Goal: Task Accomplishment & Management: Manage account settings

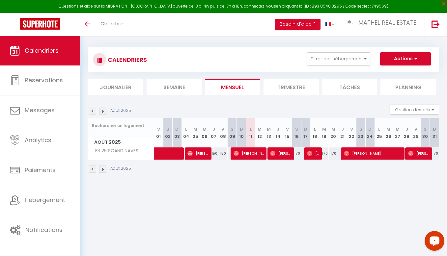
click at [446, 84] on div "CALENDRIERS Filtrer par hébergement Tous F2 2 LAMÉ F3 25 SCANDINAVES F2 6 [PERS…" at bounding box center [263, 110] width 367 height 155
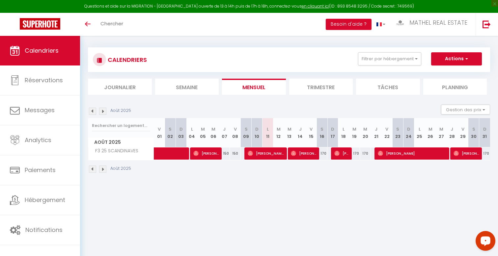
click at [393, 69] on div "CALENDRIERS Filtrer par hébergement Tous F2 2 LAMÉ F3 25 SCANDINAVES F2 6 [PERS…" at bounding box center [289, 59] width 403 height 25
click at [379, 64] on button "Filtrer par hébergement" at bounding box center [389, 58] width 63 height 13
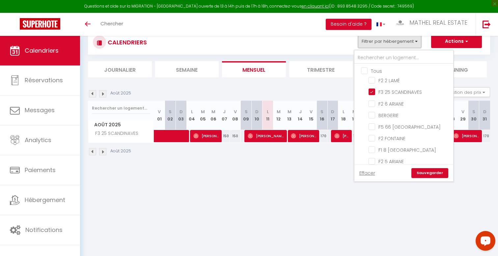
scroll to position [29, 0]
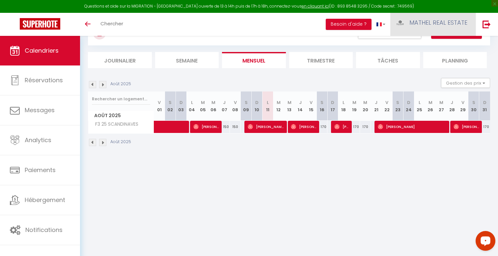
click at [418, 30] on link "MATHEL REAL ESTATE" at bounding box center [433, 24] width 85 height 23
click at [435, 46] on link "Paramètres" at bounding box center [449, 45] width 49 height 11
select select "28"
select select "fr"
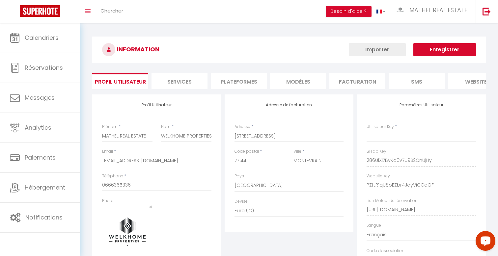
type input "286UiXi7ByKa0v7u9S2CnUjHy"
type input "PZtLR1qU8oEZbr4JayViCCaOF"
type input "https://app.superhote.com/#/get-available-rentals/PZtLR1qU8oEZbr4JayViCCaOF"
select select "fr"
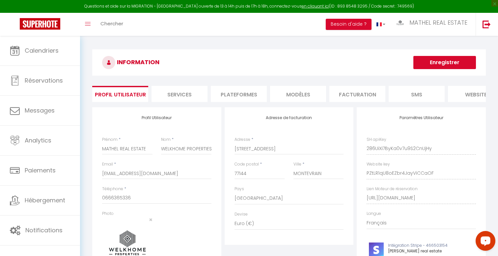
click at [244, 96] on li "Plateformes" at bounding box center [239, 94] width 56 height 16
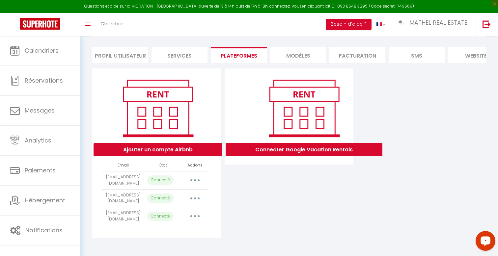
scroll to position [41, 0]
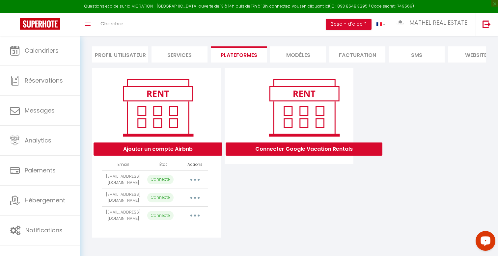
click at [198, 202] on td "Importer les appartements Supprimer Reconnecter le compte" at bounding box center [195, 198] width 26 height 18
click at [195, 200] on button "button" at bounding box center [195, 198] width 18 height 11
click at [190, 211] on link "Importer les appartements" at bounding box center [166, 212] width 73 height 11
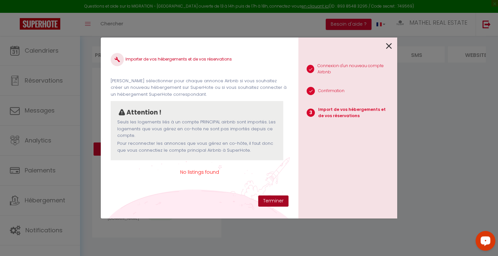
click at [268, 201] on button "Terminer" at bounding box center [273, 201] width 30 height 11
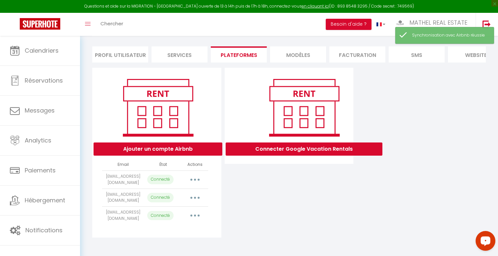
click at [195, 197] on icon "button" at bounding box center [195, 198] width 2 height 2
click at [180, 234] on link "Reconnecter le compte" at bounding box center [166, 236] width 73 height 11
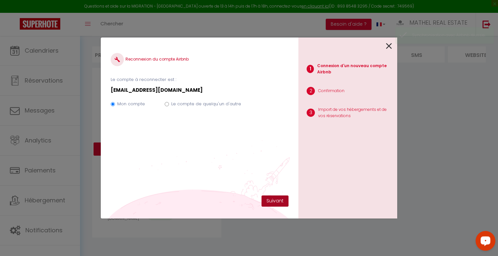
click at [271, 198] on button "Suivant" at bounding box center [275, 201] width 27 height 11
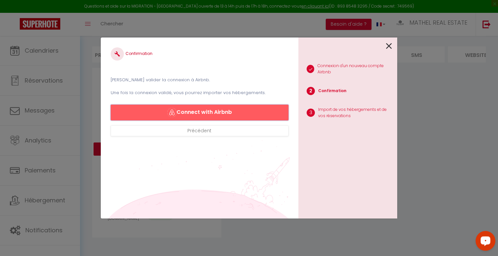
click at [225, 111] on button "Connect with Airbnb" at bounding box center [200, 113] width 178 height 16
click at [386, 49] on div at bounding box center [346, 45] width 94 height 15
click at [390, 46] on icon at bounding box center [389, 46] width 6 height 10
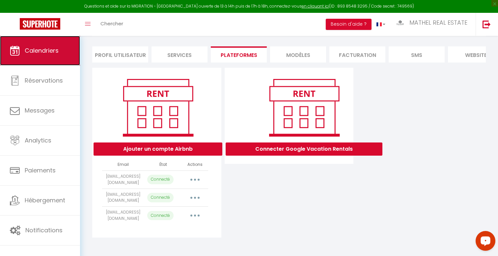
click at [49, 59] on link "Calendriers" at bounding box center [40, 51] width 80 height 30
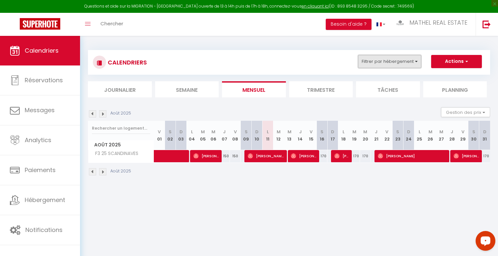
click at [370, 65] on button "Filtrer par hébergement" at bounding box center [389, 61] width 63 height 13
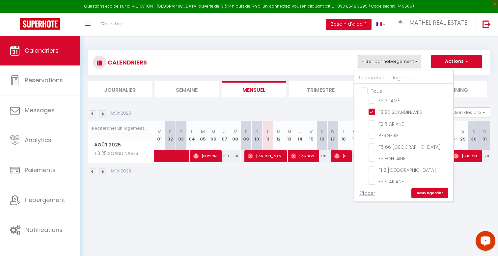
click at [374, 92] on input "Tous" at bounding box center [410, 90] width 99 height 7
checkbox input "true"
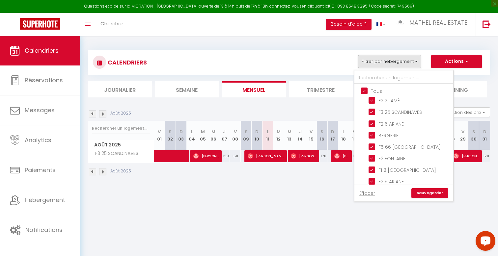
checkbox input "true"
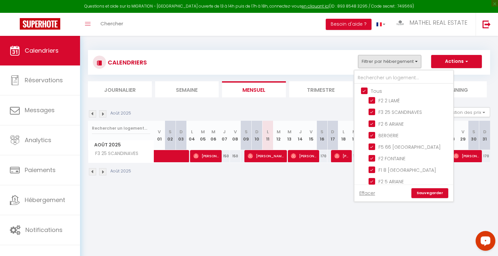
checkbox input "true"
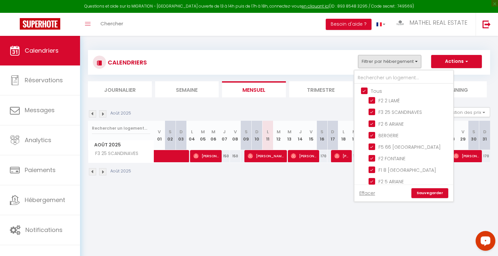
checkbox input "true"
click at [374, 92] on input "Tous" at bounding box center [410, 90] width 99 height 7
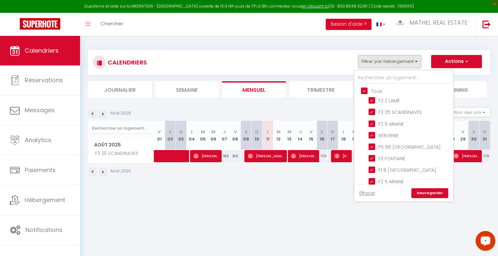
checkbox input "false"
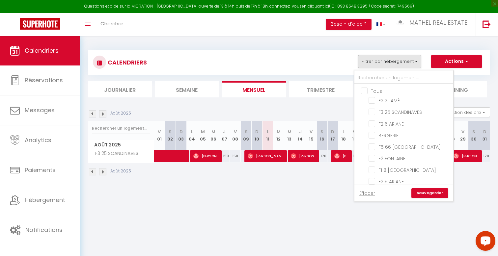
checkbox input "false"
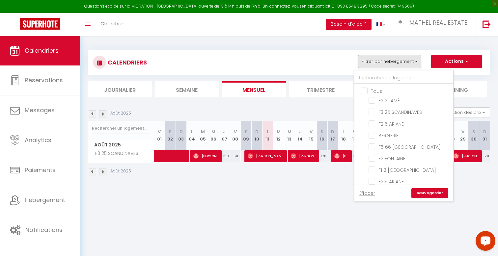
checkbox input "false"
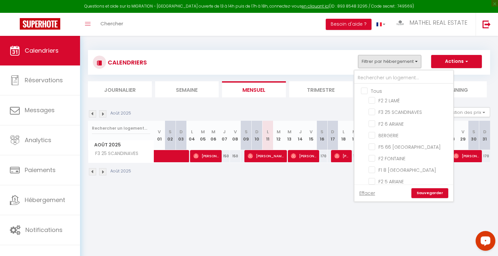
checkbox input "false"
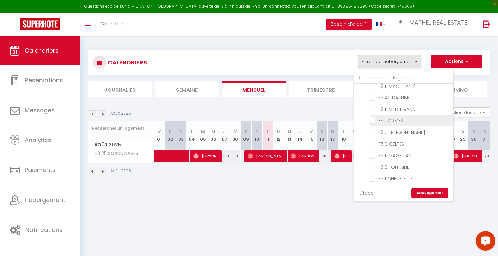
click at [387, 117] on input "F5 1 ORMES" at bounding box center [410, 120] width 82 height 7
checkbox input "true"
click at [429, 195] on link "Sauvegarder" at bounding box center [430, 194] width 37 height 10
select select
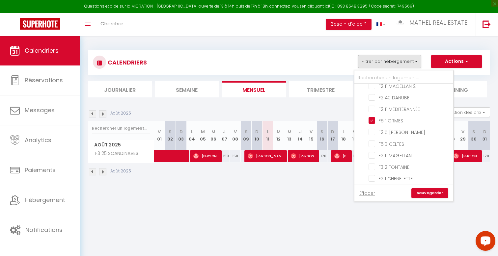
select select
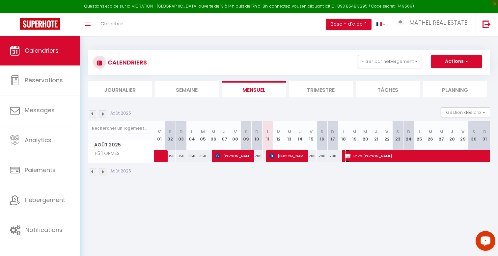
click at [385, 158] on span "Priva Pathel ITOUA" at bounding box center [458, 156] width 227 height 13
select select "OK"
select select "KO"
select select "0"
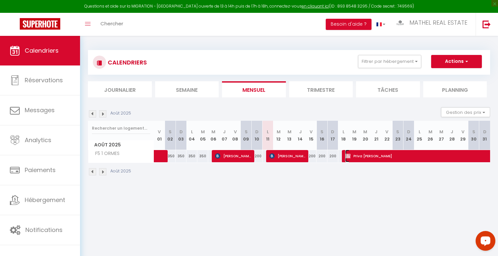
select select "1"
select select
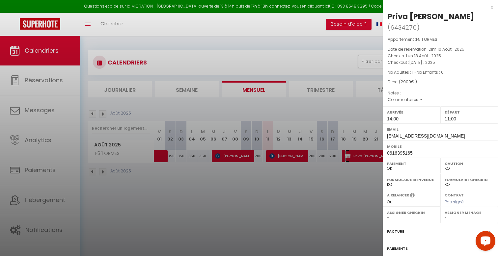
scroll to position [51, 0]
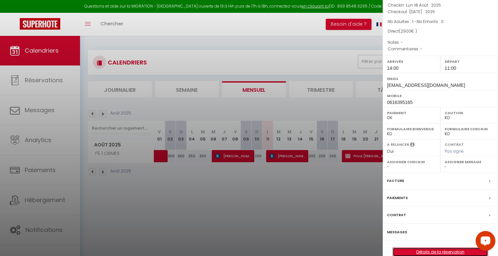
click at [426, 248] on link "Détails de la réservation" at bounding box center [440, 252] width 95 height 9
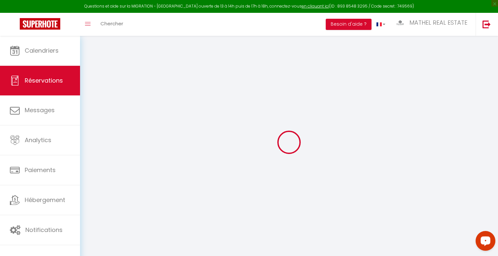
select select
checkbox input "false"
select select
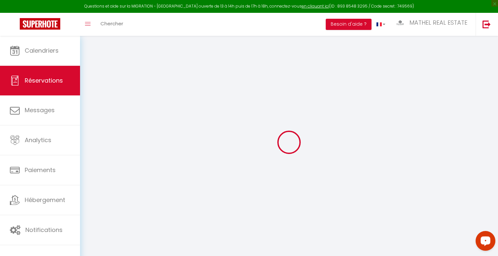
select select
checkbox input "false"
select select
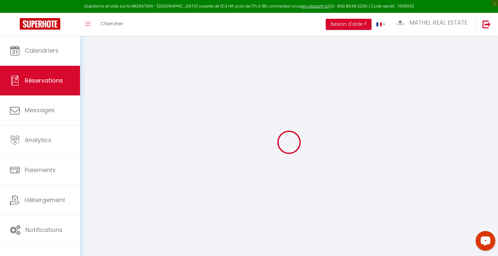
select select
checkbox input "false"
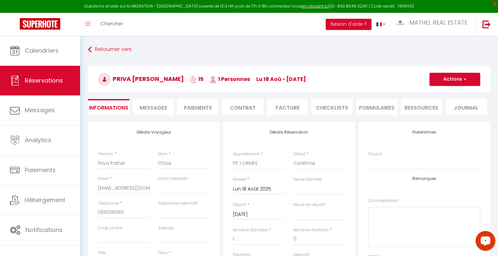
select select
type input "200"
select select
checkbox input "false"
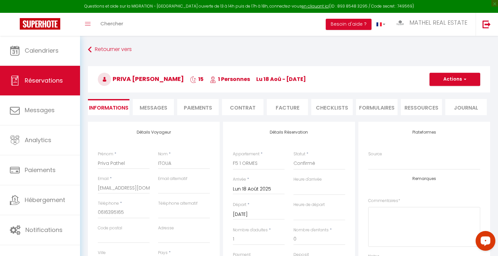
select select
checkbox input "false"
select select "14:00"
select select "11:00"
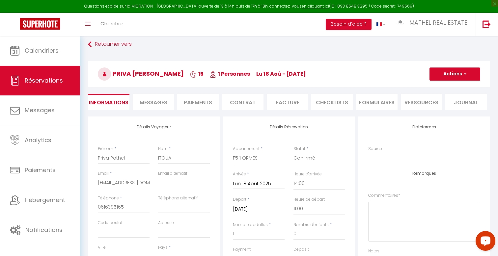
scroll to position [9, 0]
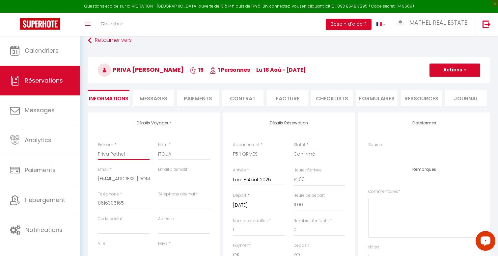
click at [133, 155] on input "Priva Pathel" at bounding box center [124, 154] width 52 height 12
type input "Priva Pathel"
select select
checkbox input "false"
type input "Priva Pathel F"
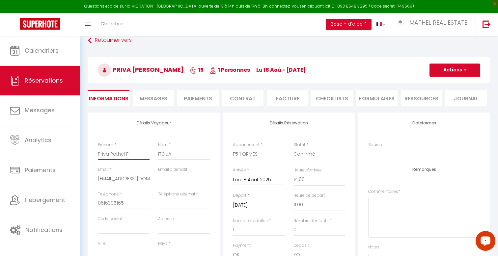
select select
checkbox input "false"
type input "Priva Pathel"
select select
checkbox input "false"
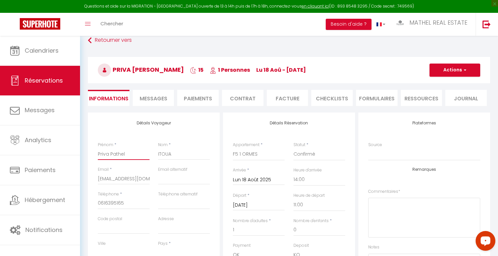
type input "Priva Pathel r"
select select
checkbox input "false"
type input "Priva Pathel rO"
select select
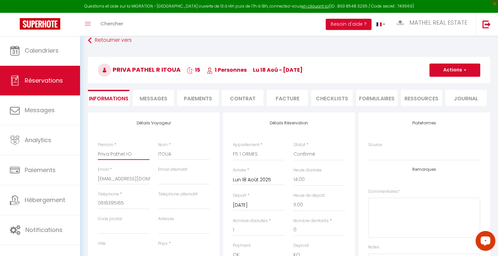
checkbox input "false"
type input "Priva Pathel r"
select select
checkbox input "false"
type input "Priva Pathel"
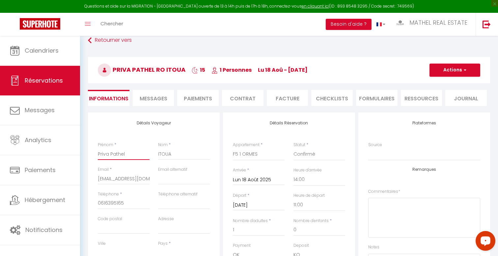
select select
checkbox input "false"
type input "Priva Pathel R"
select select
checkbox input "false"
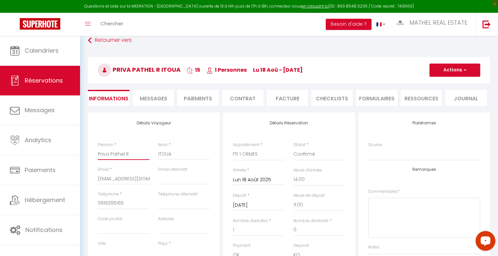
type input "Priva Pathel Ro"
select select
checkbox input "false"
type input "Priva Pathel Rom"
select select
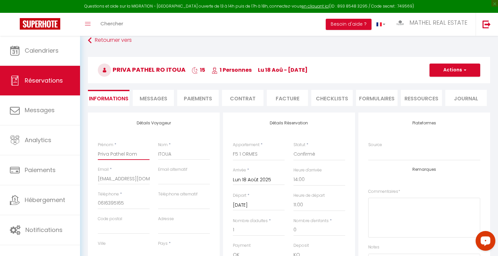
checkbox input "false"
type input "Priva Pathel Romé"
select select
checkbox input "false"
type input "Priva Pathel Roméo"
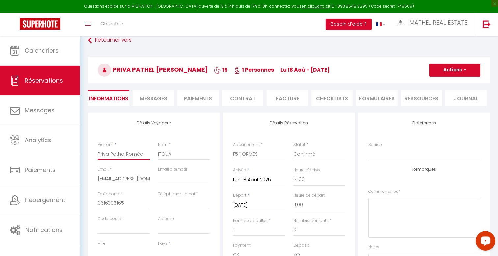
select select
checkbox input "false"
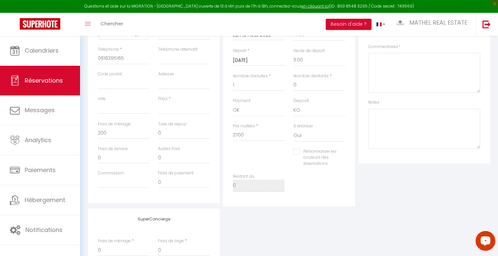
scroll to position [155, 0]
type input "Priva Pathel Roméo"
click at [405, 119] on textarea at bounding box center [425, 129] width 112 height 40
type textarea "a"
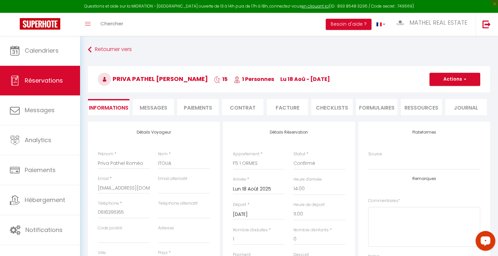
type textarea "Accompte 1870 Reste 1150"
click at [447, 83] on button "Actions" at bounding box center [455, 79] width 51 height 13
click at [437, 95] on link "Enregistrer" at bounding box center [449, 94] width 52 height 9
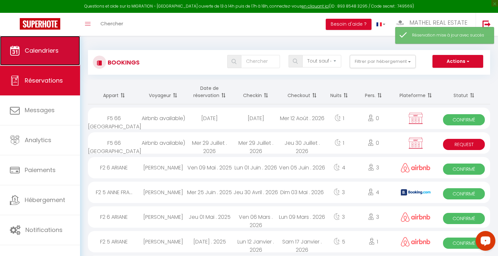
click at [57, 48] on span "Calendriers" at bounding box center [42, 50] width 34 height 8
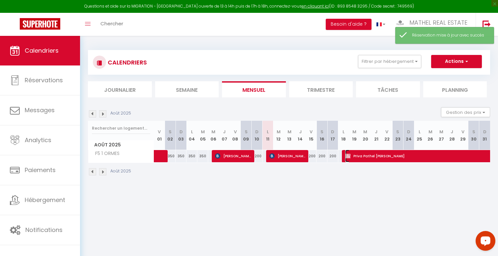
click at [366, 159] on span "[PERSON_NAME] [PERSON_NAME] [PERSON_NAME]" at bounding box center [458, 156] width 227 height 13
select select "OK"
select select "KO"
select select "0"
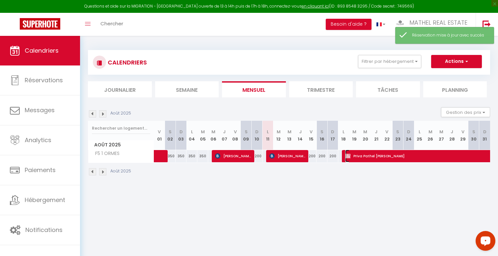
select select "1"
select select
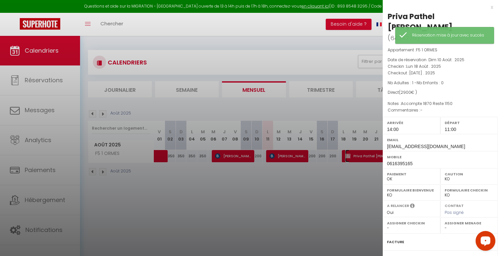
scroll to position [61, 0]
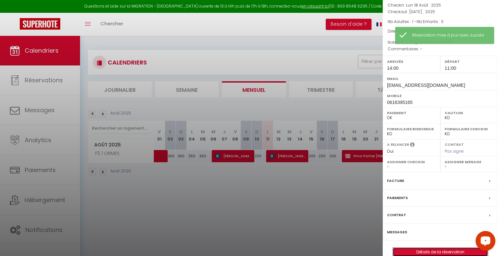
click at [434, 248] on link "Détails de la réservation" at bounding box center [440, 252] width 95 height 9
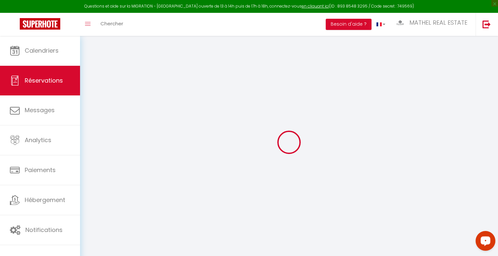
select select
checkbox input "false"
type textarea "Accompte 1870 Reste 1150"
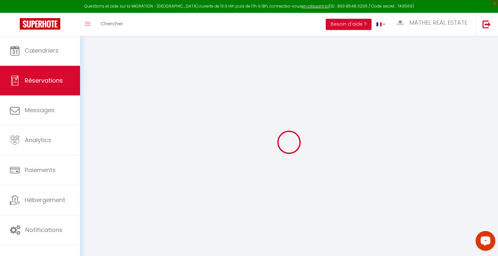
select select
type input "200"
select select
checkbox input "false"
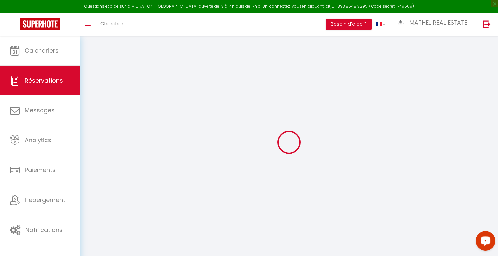
select select
checkbox input "false"
select select "14:00"
select select "11:00"
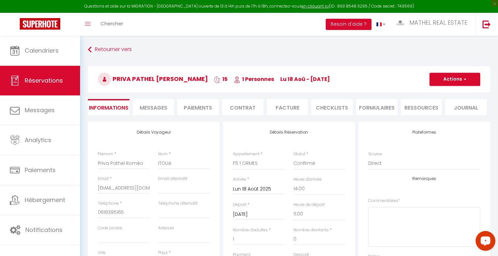
click at [292, 111] on li "Facture" at bounding box center [288, 107] width 42 height 16
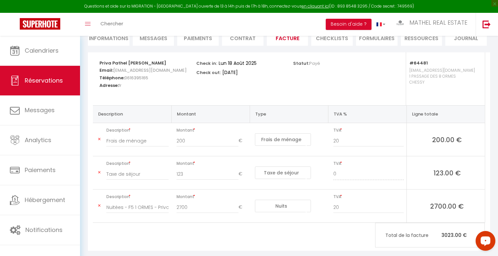
scroll to position [81, 0]
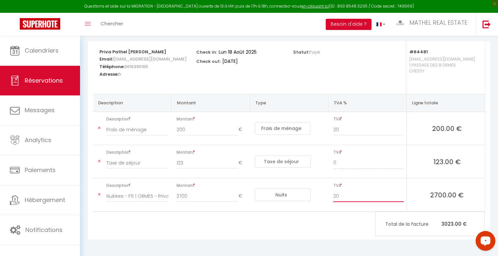
click at [350, 198] on input "20" at bounding box center [369, 197] width 71 height 12
type input "2"
type input "0"
click at [340, 217] on div "[PERSON_NAME] [PERSON_NAME] [PERSON_NAME] Email: [EMAIL_ADDRESS][DOMAIN_NAME] T…" at bounding box center [289, 140] width 403 height 199
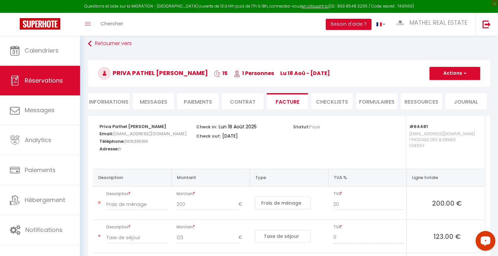
scroll to position [0, 0]
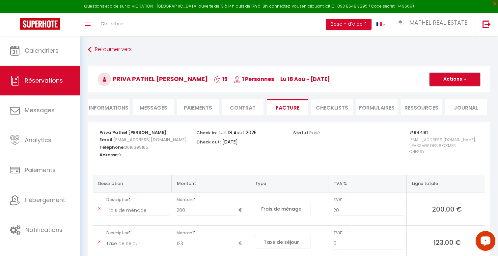
click at [444, 80] on button "Actions" at bounding box center [455, 79] width 51 height 13
click at [440, 101] on link "Aperçu et éditer" at bounding box center [450, 102] width 55 height 9
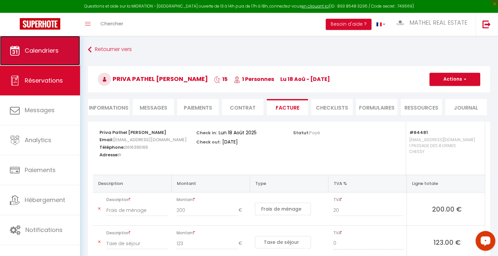
click at [58, 55] on link "Calendriers" at bounding box center [40, 51] width 80 height 30
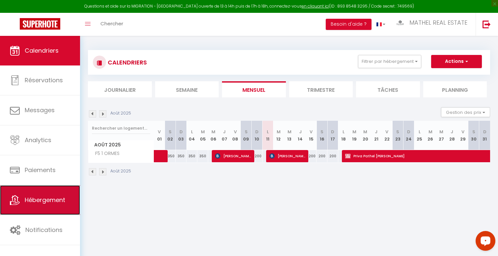
click at [49, 195] on link "Hébergement" at bounding box center [40, 201] width 80 height 30
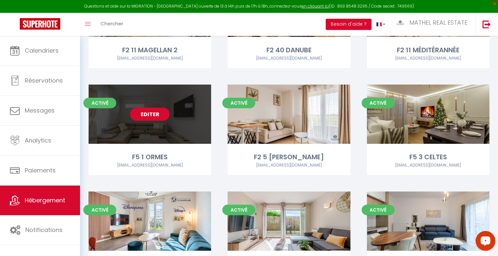
scroll to position [429, 0]
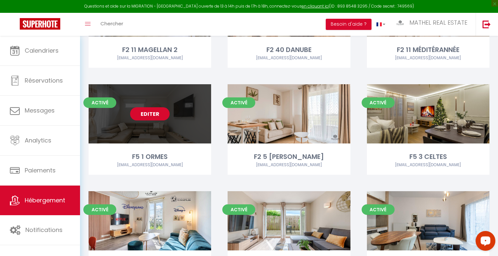
click at [147, 116] on link "Editer" at bounding box center [150, 113] width 40 height 13
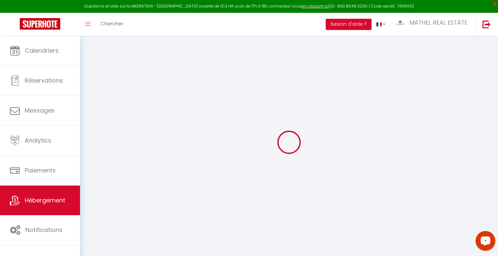
select select
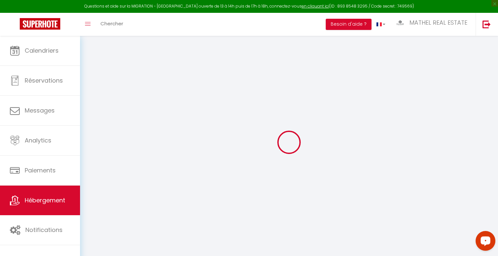
checkbox input "false"
checkbox input "true"
checkbox input "false"
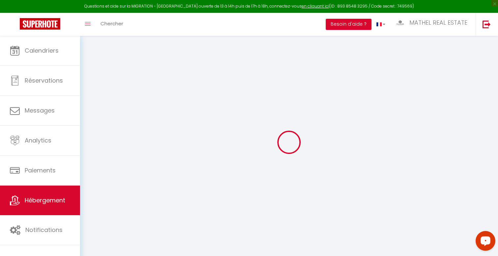
checkbox input "true"
checkbox input "false"
select select "16:00"
select select "23:45"
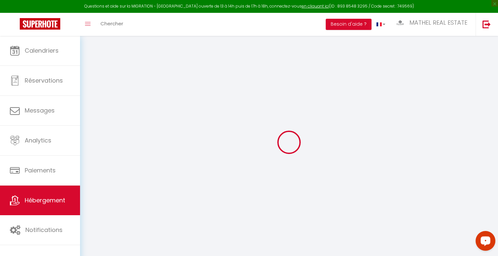
select select "11:00"
select select "30"
select select "120"
checkbox input "false"
checkbox input "true"
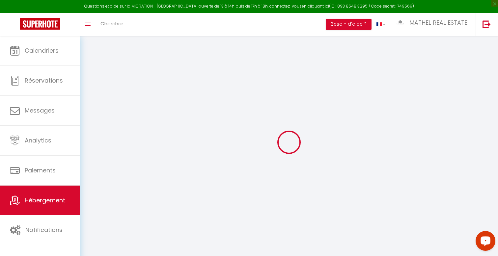
checkbox input "false"
checkbox input "true"
checkbox input "false"
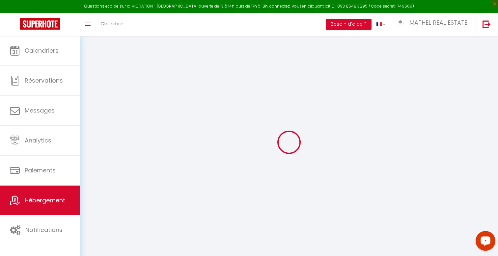
checkbox input "false"
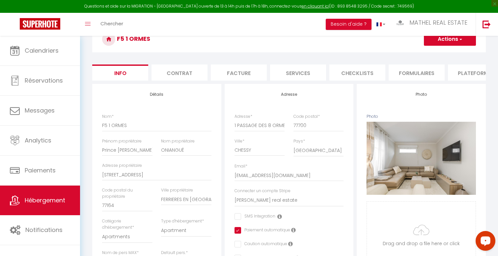
scroll to position [38, 0]
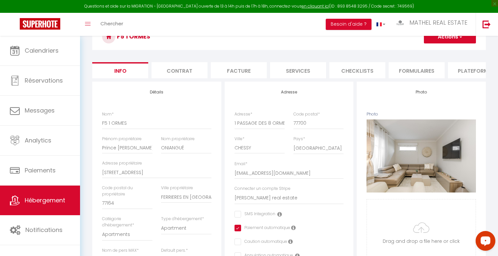
checkbox input "false"
checkbox input "true"
checkbox input "false"
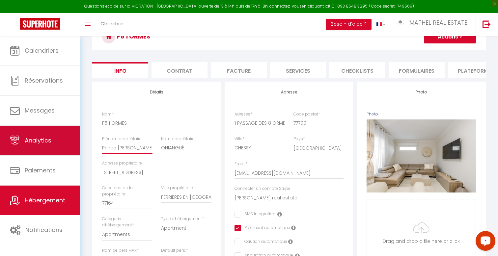
drag, startPoint x: 139, startPoint y: 152, endPoint x: 70, endPoint y: 149, distance: 70.0
type input "W"
checkbox input "false"
checkbox input "true"
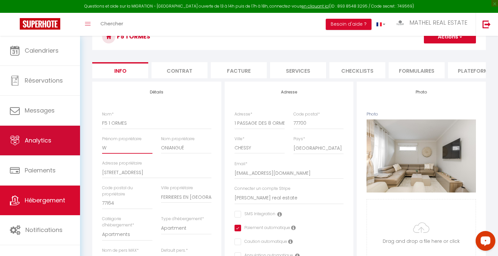
checkbox input "false"
type input "WE"
checkbox input "false"
checkbox input "true"
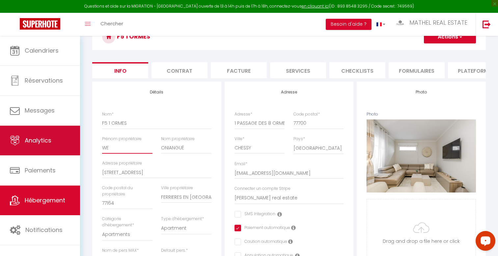
checkbox input "false"
type input "WEL"
checkbox input "false"
checkbox input "true"
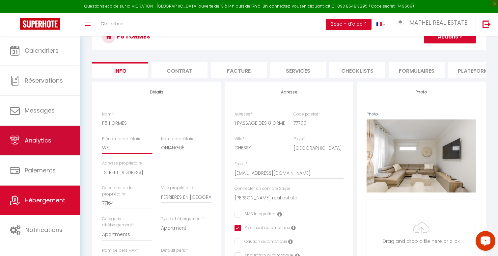
checkbox input "false"
type input "WELK"
checkbox input "false"
checkbox input "true"
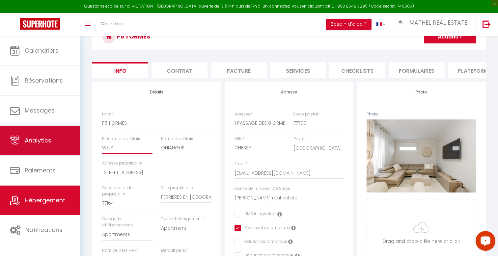
checkbox input "false"
type input "WELKH"
checkbox input "false"
checkbox input "true"
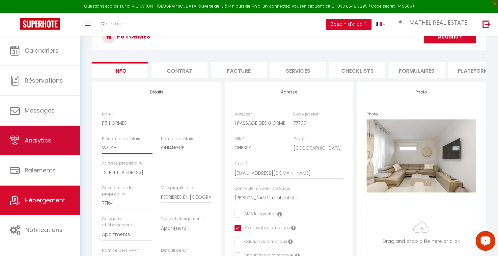
checkbox input "false"
type input "WELKHO"
checkbox input "false"
checkbox input "true"
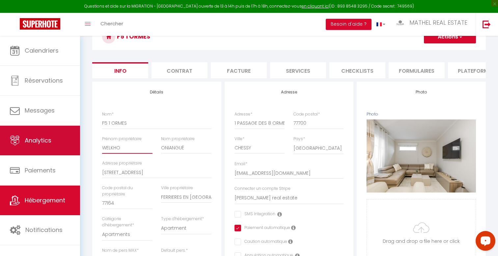
checkbox input "false"
type input "WELKHOM"
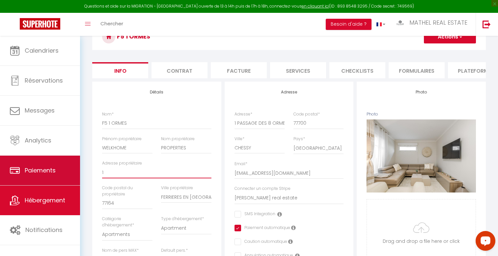
drag, startPoint x: 160, startPoint y: 171, endPoint x: 25, endPoint y: 171, distance: 135.2
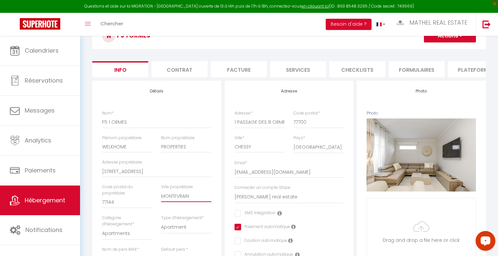
scroll to position [50, 0]
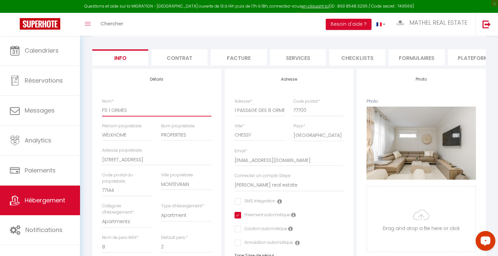
click at [152, 111] on input "F5 1 ORMES" at bounding box center [156, 111] width 109 height 12
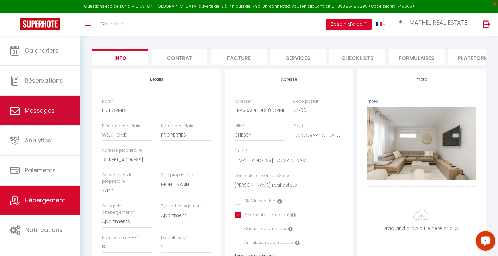
drag, startPoint x: 137, startPoint y: 109, endPoint x: 72, endPoint y: 106, distance: 64.7
click at [75, 107] on div "Questions et aide sur la MIGRATION - Salle Zoom ouverte de 13 à 14h puis de 17h…" at bounding box center [249, 257] width 498 height 545
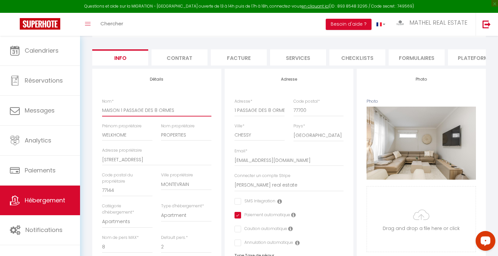
click at [120, 111] on input "MAISON 1 PASSAGE DES 8 ORMES" at bounding box center [156, 111] width 109 height 12
drag, startPoint x: 120, startPoint y: 109, endPoint x: 231, endPoint y: 109, distance: 110.4
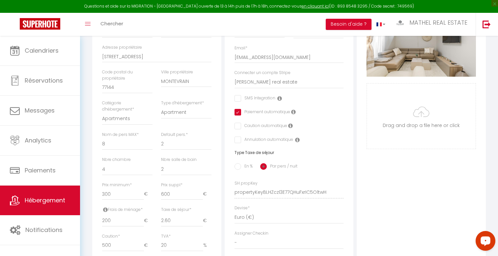
scroll to position [155, 0]
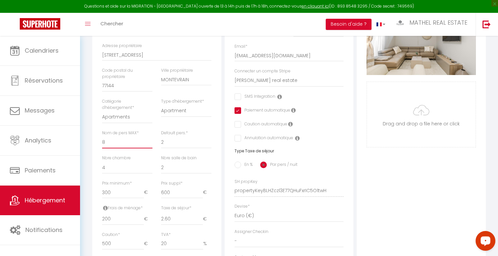
click at [125, 141] on select "1 2 3 4 5 6 7 8 9 10 11 12 13 14" at bounding box center [127, 142] width 50 height 13
click at [102, 136] on select "1 2 3 4 5 6 7 8 9 10 11 12 13 14" at bounding box center [127, 142] width 50 height 13
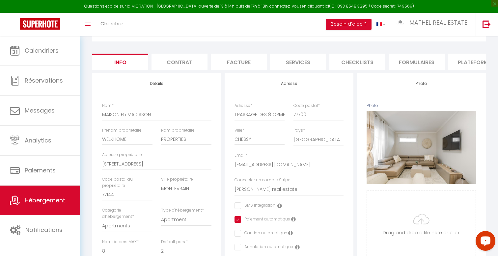
scroll to position [0, 0]
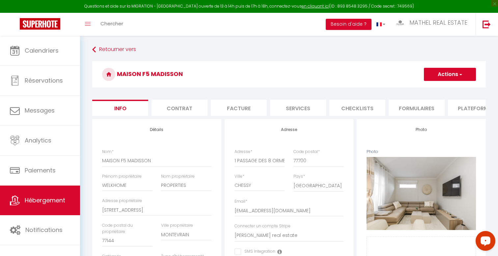
click at [445, 78] on button "Actions" at bounding box center [450, 74] width 52 height 13
click at [424, 89] on input "Enregistrer" at bounding box center [424, 89] width 24 height 7
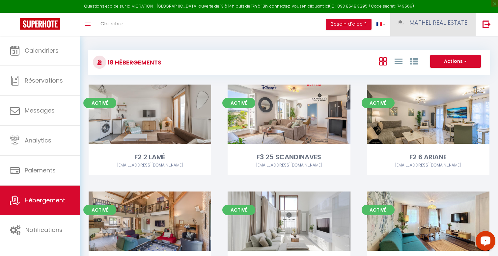
click at [444, 22] on span "MATHEL REAL ESTATE" at bounding box center [439, 22] width 58 height 8
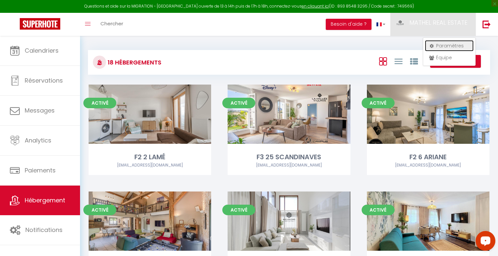
click at [441, 44] on link "Paramètres" at bounding box center [449, 45] width 49 height 11
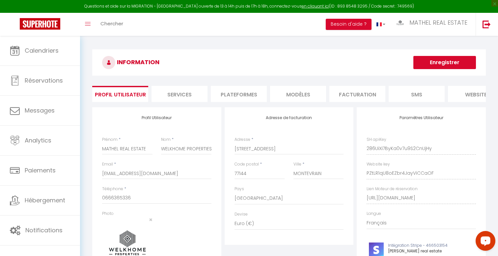
click at [346, 95] on li "Facturation" at bounding box center [358, 94] width 56 height 16
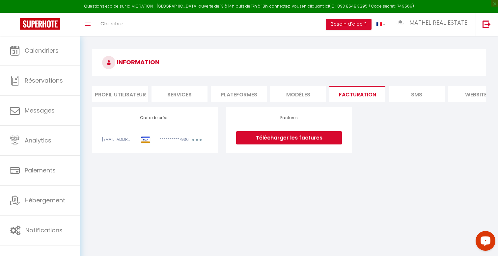
click at [302, 90] on li "MODÈLES" at bounding box center [298, 94] width 56 height 16
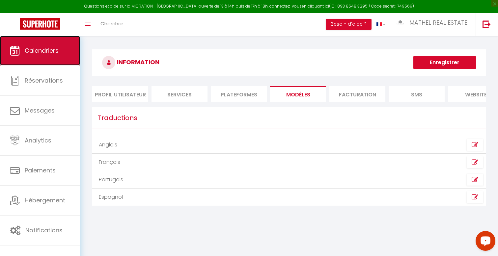
click at [46, 55] on link "Calendriers" at bounding box center [40, 51] width 80 height 30
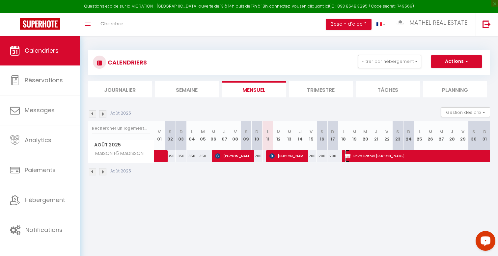
click at [361, 156] on span "[PERSON_NAME] [PERSON_NAME] [PERSON_NAME]" at bounding box center [458, 156] width 227 height 13
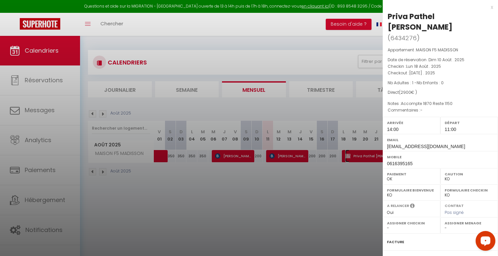
scroll to position [61, 0]
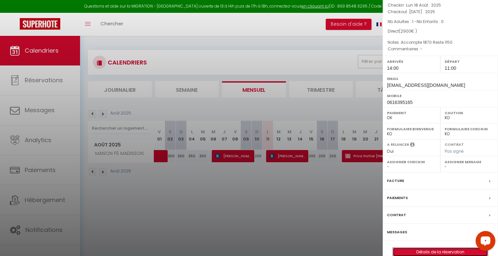
click at [434, 248] on link "Détails de la réservation" at bounding box center [440, 252] width 95 height 9
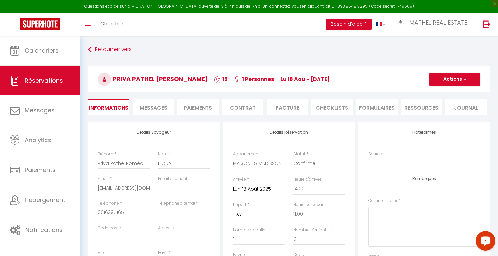
click at [285, 107] on li "Facture" at bounding box center [288, 107] width 42 height 16
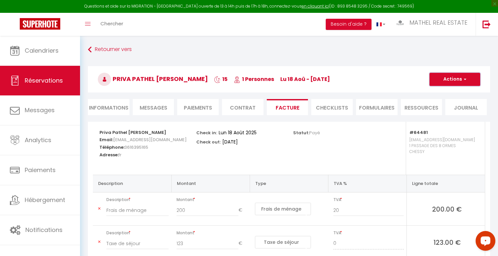
click at [447, 82] on button "Actions" at bounding box center [455, 79] width 51 height 13
click at [443, 105] on link "Aperçu et éditer" at bounding box center [450, 102] width 55 height 9
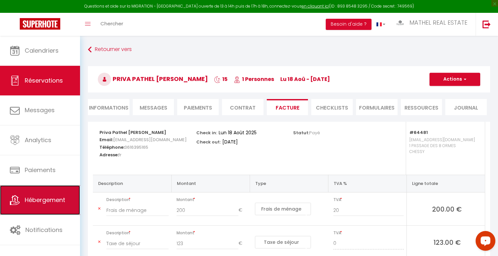
click at [52, 193] on link "Hébergement" at bounding box center [40, 201] width 80 height 30
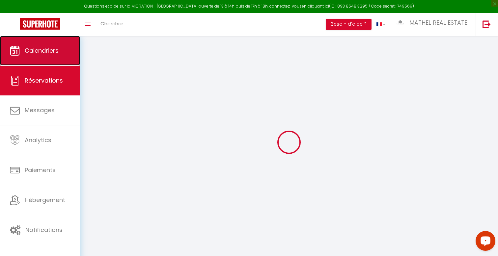
click at [50, 53] on span "Calendriers" at bounding box center [42, 50] width 34 height 8
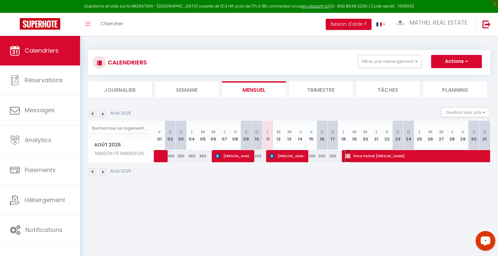
click at [407, 158] on span "[PERSON_NAME] [PERSON_NAME] [PERSON_NAME]" at bounding box center [458, 156] width 227 height 13
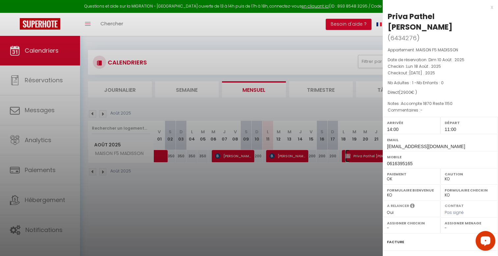
scroll to position [61, 0]
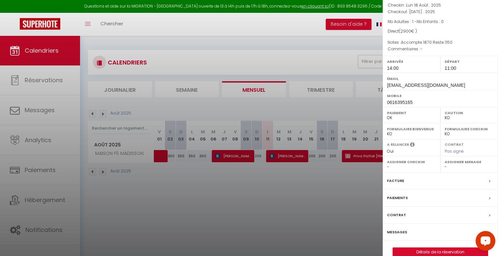
click at [308, 184] on div at bounding box center [249, 128] width 498 height 256
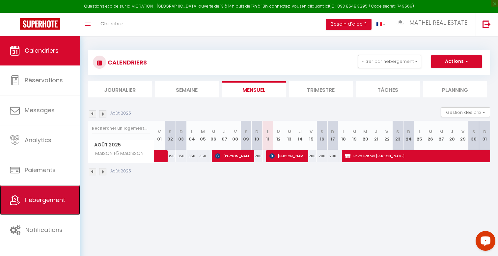
click at [47, 189] on link "Hébergement" at bounding box center [40, 201] width 80 height 30
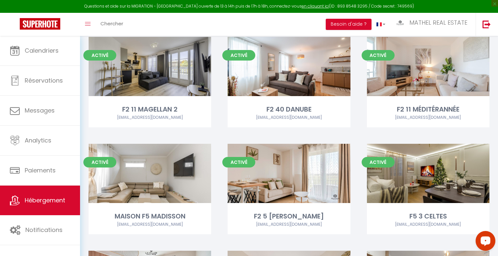
scroll to position [381, 0]
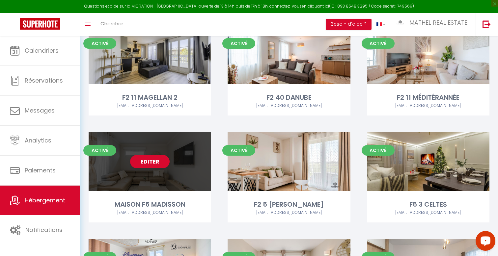
click at [141, 169] on div "Editer" at bounding box center [150, 161] width 123 height 59
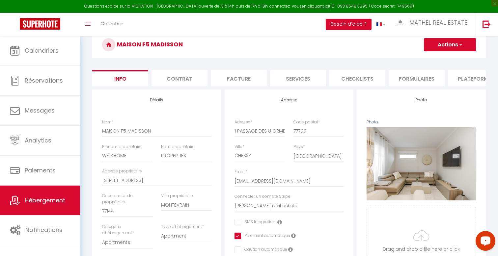
scroll to position [25, 0]
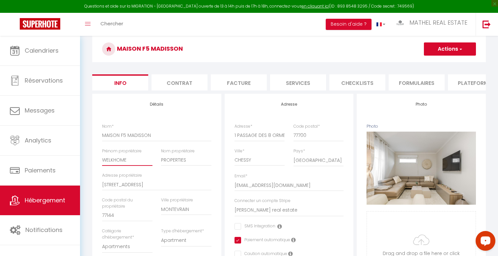
click at [140, 162] on input "WELKHOME" at bounding box center [127, 160] width 50 height 12
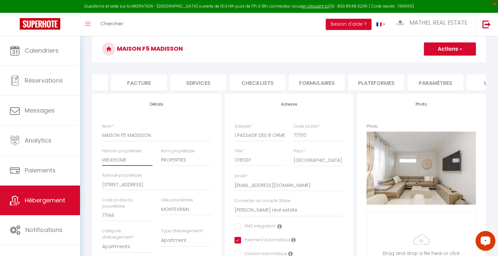
scroll to position [0, 199]
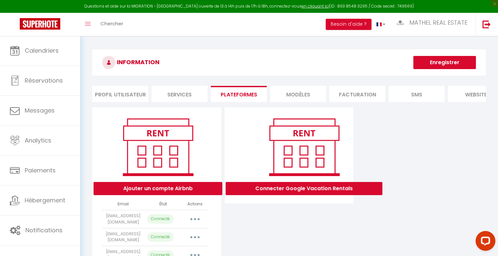
select select "57339"
select select "66168"
select select "64749"
select select "72782"
select select "18341"
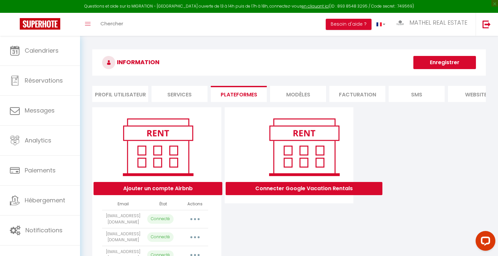
select select "18342"
select select "37887"
select select "30274"
select select "37388"
select select
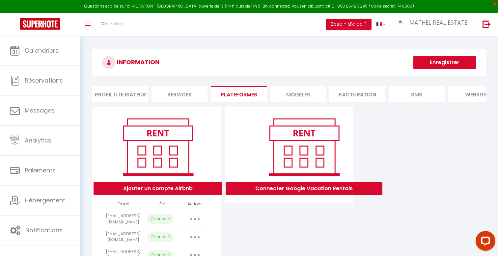
select select "50969"
select select "48352"
select select "52918"
select select "64481"
select select "66462"
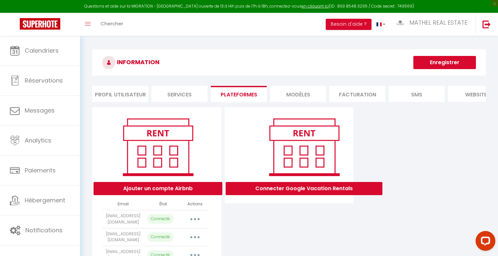
select select "38625"
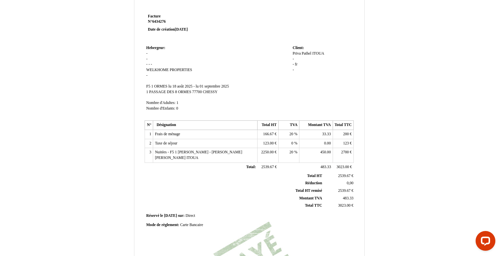
scroll to position [15, 0]
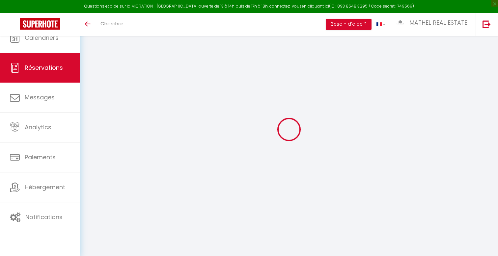
select select
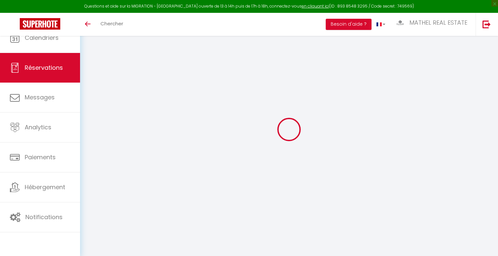
type input "Priva Pathel Roméo"
type input "ITOUA"
type input "[EMAIL_ADDRESS][DOMAIN_NAME]"
type input "0616395165"
select select
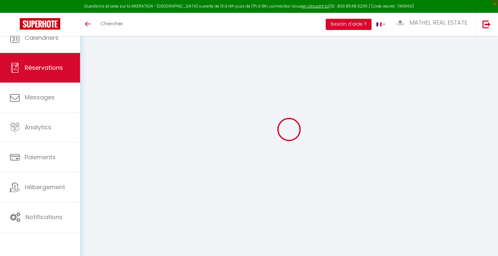
select select "64481"
select select "1"
type input "Lun 18 Août 2025"
select select
type input "[DATE] Septembre 2025"
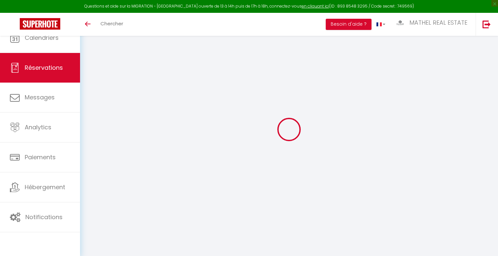
select select
type input "1"
select select "12"
select select
type input "2700"
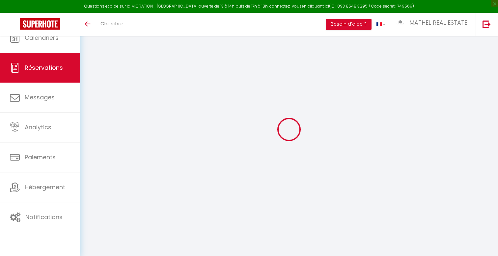
checkbox input "false"
type input "0"
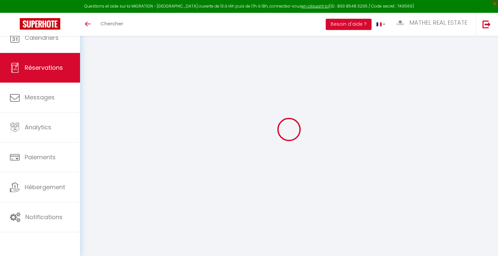
select select
select select "14"
checkbox input "false"
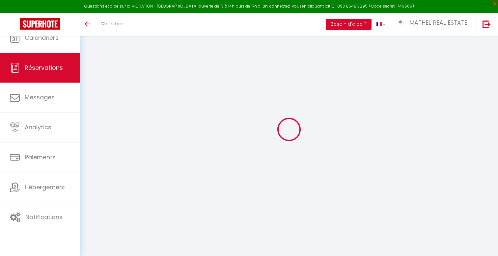
select select
checkbox input "false"
select select
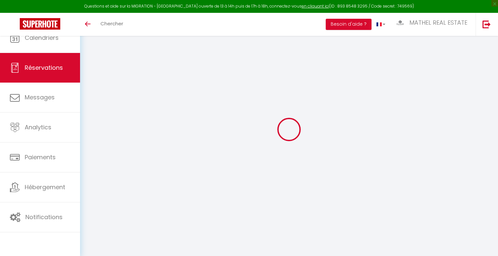
select select
checkbox input "false"
type textarea "Accompte 1870 Reste 1150"
select select
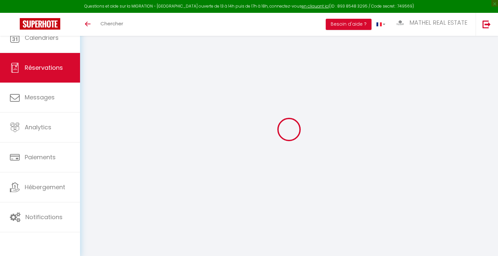
type input "200"
select select
checkbox input "false"
select select
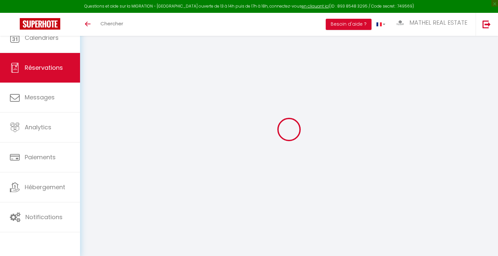
checkbox input "false"
select select "14:00"
select select "11:00"
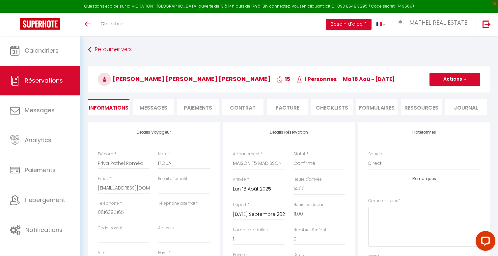
scroll to position [81, 0]
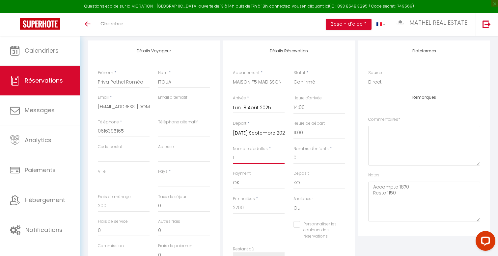
click at [250, 160] on input "1" at bounding box center [259, 158] width 52 height 12
drag, startPoint x: 245, startPoint y: 160, endPoint x: 213, endPoint y: 156, distance: 32.2
click at [215, 158] on div "Détails Voyageur Prénom * [PERSON_NAME] [PERSON_NAME] Nom * ITOUA Email * [EMAI…" at bounding box center [289, 160] width 406 height 239
type input "4"
select select
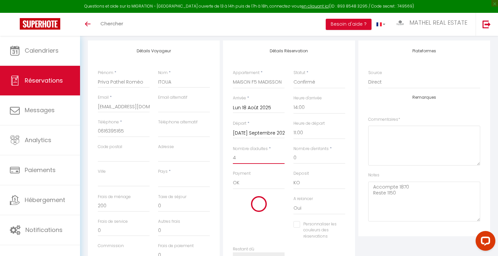
checkbox input "false"
select select
type input "156"
type input "21000"
checkbox input "false"
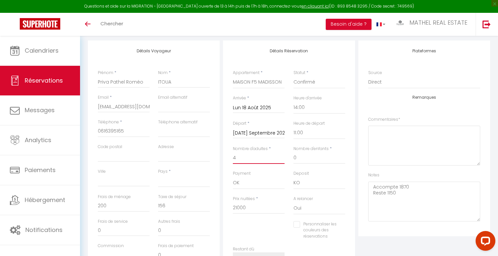
type input "4"
drag, startPoint x: 302, startPoint y: 160, endPoint x: 268, endPoint y: 158, distance: 34.0
click at [270, 159] on div "Nombre d'adultes * 4 Nombre d'enfants * 0" at bounding box center [289, 158] width 121 height 25
type input "2"
select select
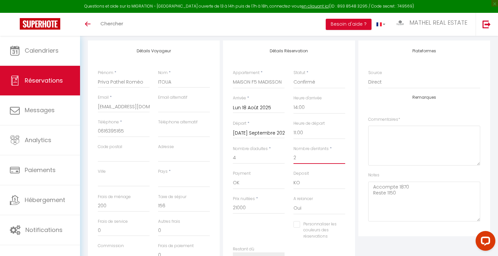
checkbox input "false"
select select
type input "39000"
checkbox input "false"
type input "2"
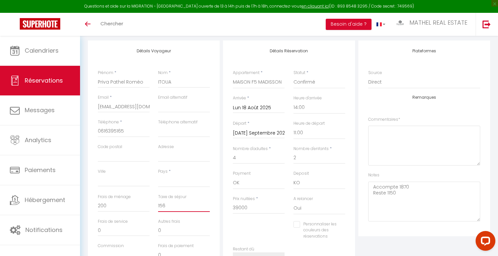
drag, startPoint x: 169, startPoint y: 205, endPoint x: 142, endPoint y: 205, distance: 27.0
click at [142, 205] on div "Frais de ménage 200 Taxe de séjour 156" at bounding box center [154, 206] width 121 height 25
select select
checkbox input "false"
drag, startPoint x: 260, startPoint y: 210, endPoint x: 204, endPoint y: 207, distance: 55.8
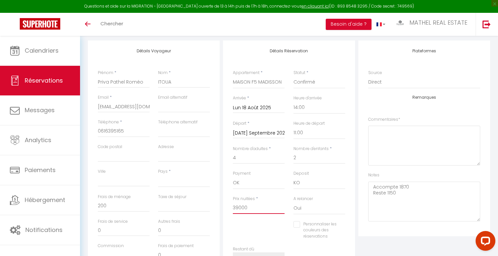
click at [206, 208] on div "Détails Voyageur Prénom * [PERSON_NAME] [PERSON_NAME] Nom * ITOUA Email * [EMAI…" at bounding box center [289, 160] width 406 height 239
type input "3"
select select
checkbox input "false"
select select
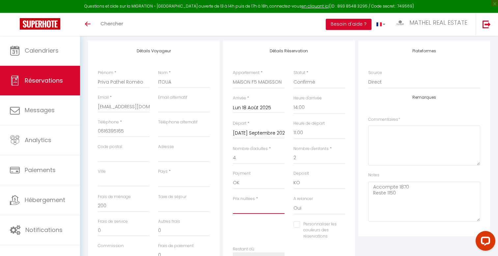
checkbox input "false"
type input "2"
select select
checkbox input "false"
type input "27"
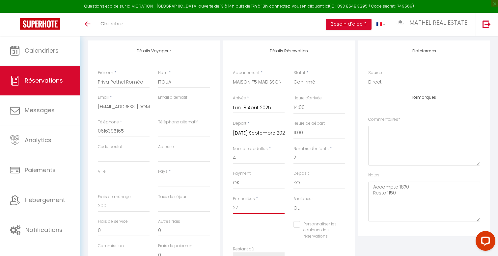
select select
checkbox input "false"
type input "270"
select select
checkbox input "false"
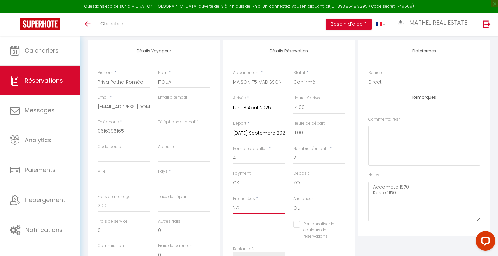
type input "2700"
select select
checkbox input "false"
type input "2700"
select select
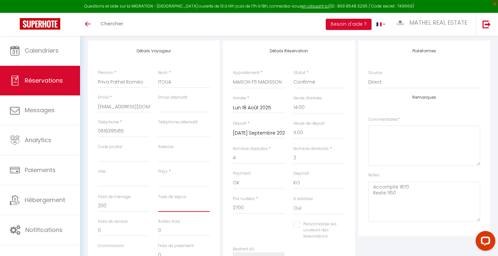
type input "0"
checkbox input "false"
click at [167, 208] on input "0" at bounding box center [184, 206] width 52 height 12
click at [117, 206] on input "0" at bounding box center [124, 206] width 52 height 12
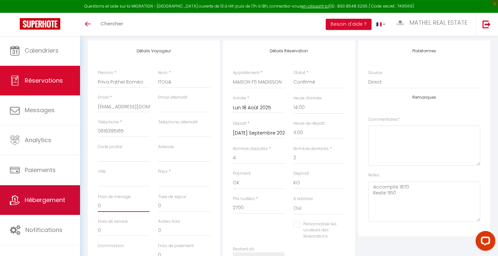
drag, startPoint x: 107, startPoint y: 205, endPoint x: 79, endPoint y: 203, distance: 27.8
click at [82, 205] on div "Retourner vers [PERSON_NAME] [PERSON_NAME] [PERSON_NAME] 15 6 Personnes Mo 18 A…" at bounding box center [289, 185] width 418 height 461
type input "2"
select select
checkbox input "false"
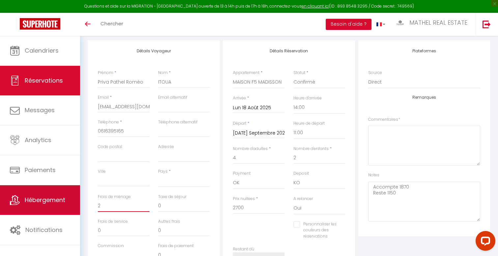
type input "20"
select select
checkbox input "false"
type input "200"
select select
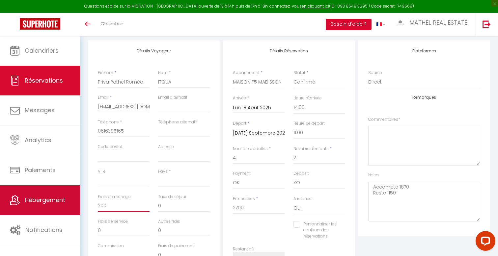
checkbox input "false"
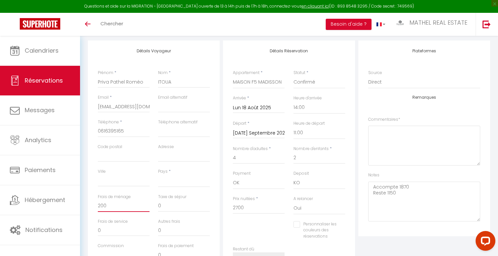
type input "200"
click at [172, 210] on input "0" at bounding box center [184, 206] width 52 height 12
drag, startPoint x: 164, startPoint y: 204, endPoint x: 139, endPoint y: 201, distance: 25.6
click at [144, 203] on div "Frais de ménage 200 Taxe de séjour 0" at bounding box center [154, 206] width 121 height 25
type input "1"
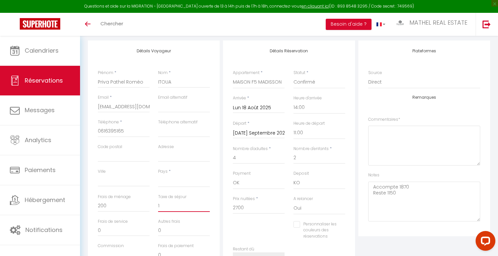
select select
checkbox input "false"
type input "12"
select select
checkbox input "false"
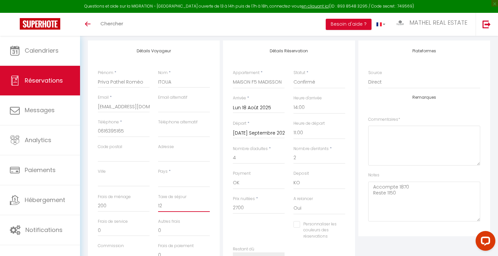
type input "123"
select select
checkbox input "false"
type input "123"
click at [248, 225] on div "Personnaliser les couleurs des réservations #D7092E" at bounding box center [289, 234] width 121 height 25
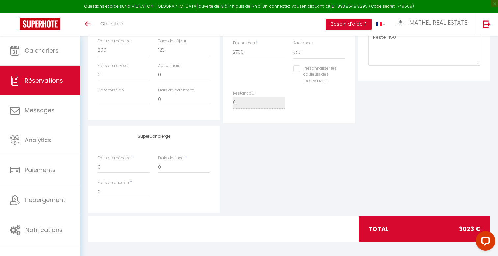
scroll to position [237, 0]
click at [214, 166] on div "Frais de linge * 0" at bounding box center [184, 167] width 60 height 25
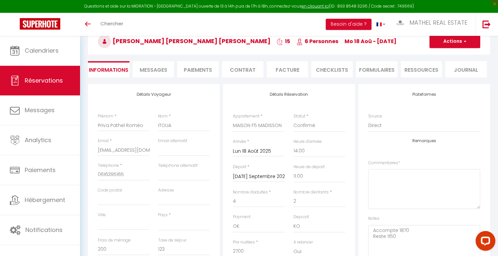
scroll to position [19, 0]
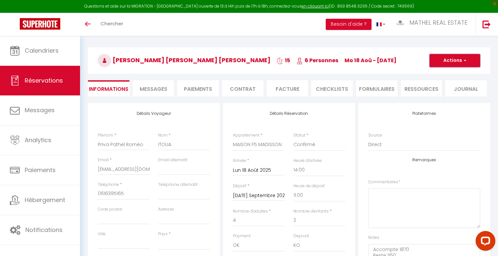
click at [437, 65] on button "Actions" at bounding box center [455, 60] width 51 height 13
click at [430, 75] on link "Enregistrer" at bounding box center [449, 75] width 52 height 9
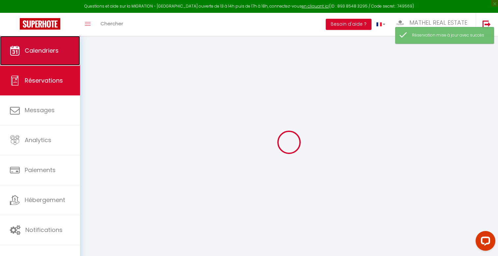
click at [50, 49] on span "Calendriers" at bounding box center [42, 50] width 34 height 8
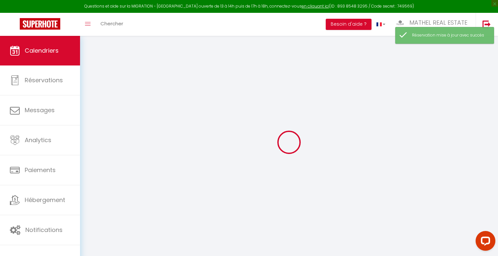
select select
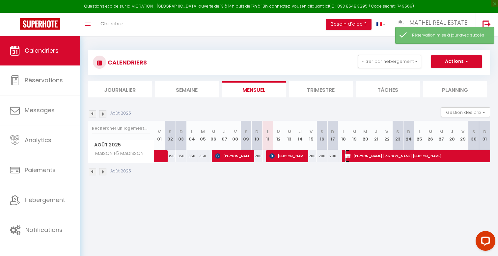
click at [358, 154] on span "[PERSON_NAME] [PERSON_NAME] [PERSON_NAME]" at bounding box center [458, 156] width 227 height 13
select select "OK"
select select "KO"
select select "0"
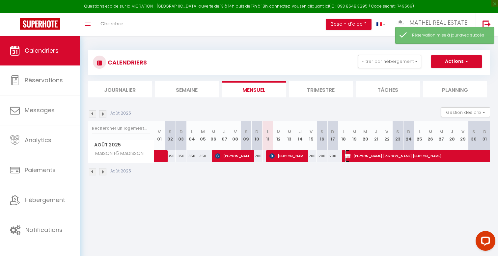
select select "1"
select select
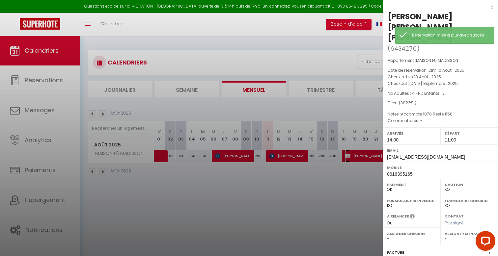
scroll to position [61, 0]
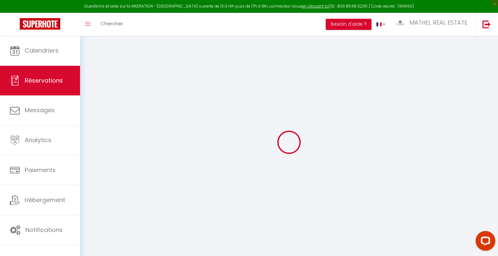
select select
checkbox input "false"
select select
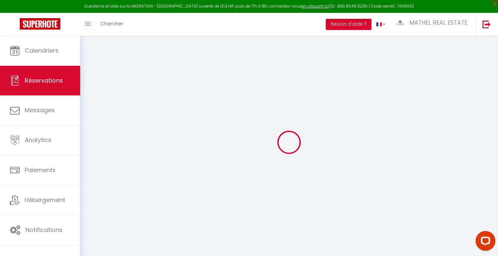
select select
checkbox input "false"
select select
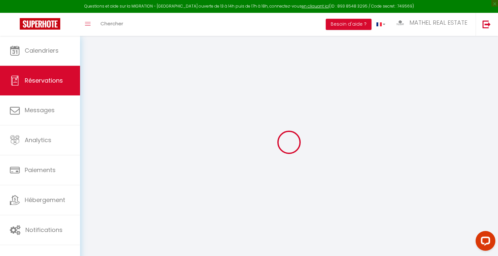
select select
checkbox input "false"
type textarea "Accompte 1870 Reste 1150"
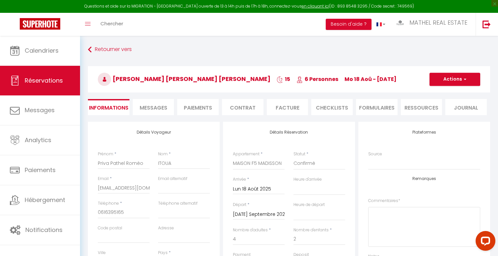
select select
type input "200"
type input "123"
select select
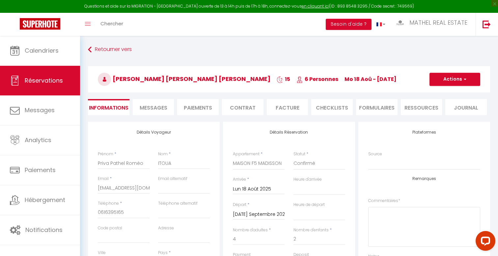
checkbox input "false"
select select
checkbox input "false"
select select "14:00"
select select "11:00"
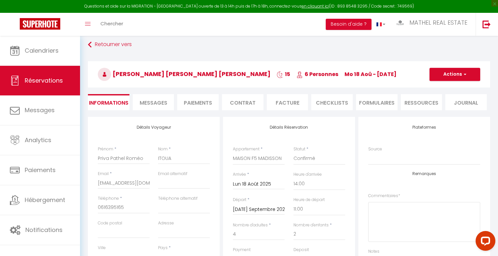
scroll to position [5, 0]
click at [284, 100] on li "Facture" at bounding box center [288, 102] width 42 height 16
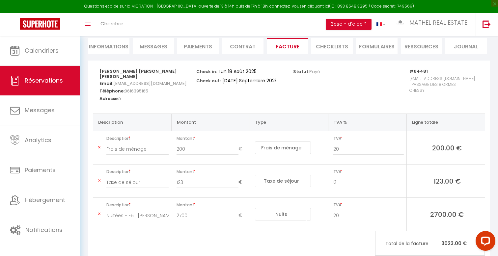
scroll to position [62, 0]
drag, startPoint x: 345, startPoint y: 214, endPoint x: 296, endPoint y: 199, distance: 50.6
click at [316, 209] on tr "Description Nuitées - F5 1 [PERSON_NAME] - [PERSON_NAME] [PERSON_NAME] ITOUA Mo…" at bounding box center [289, 213] width 392 height 33
click at [357, 230] on td "TVA 0" at bounding box center [367, 213] width 78 height 33
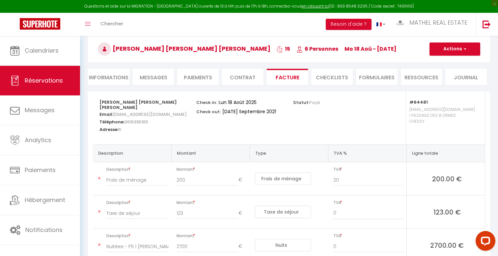
scroll to position [0, 0]
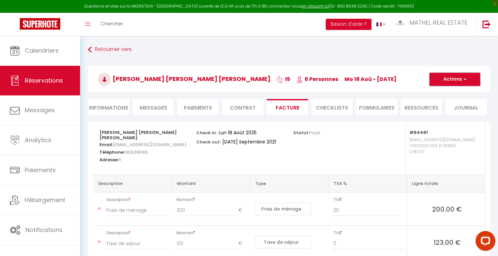
click at [444, 81] on button "Actions" at bounding box center [455, 79] width 51 height 13
click at [442, 94] on link "Enregistrer" at bounding box center [450, 94] width 55 height 9
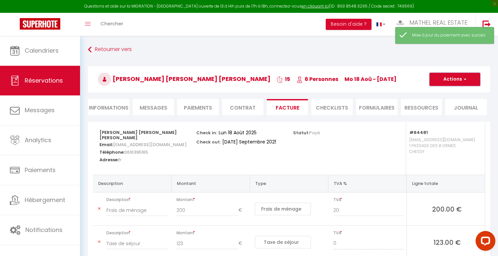
click at [450, 77] on button "Actions" at bounding box center [455, 79] width 51 height 13
click at [446, 102] on link "Aperçu et éditer" at bounding box center [450, 102] width 55 height 9
type input "20"
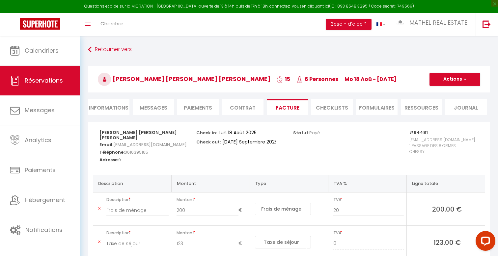
click at [114, 108] on li "Informations" at bounding box center [109, 107] width 42 height 16
select select
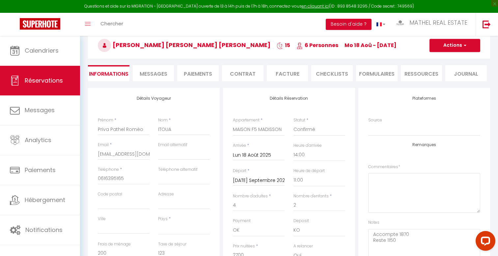
scroll to position [48, 0]
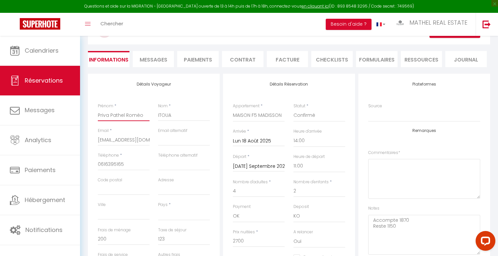
click at [139, 116] on input "Priva Pathel Roméo" at bounding box center [124, 115] width 52 height 12
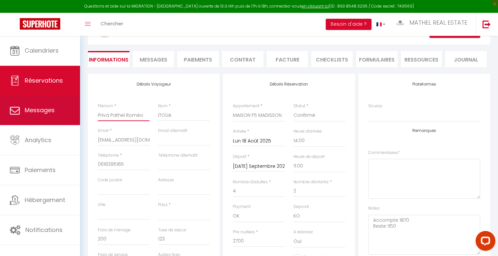
drag, startPoint x: 144, startPoint y: 116, endPoint x: 64, endPoint y: 116, distance: 80.1
click at [69, 116] on div "Questions et aide sur la MIGRATION - [GEOGRAPHIC_DATA] ouverte de 13 à 14h puis…" at bounding box center [249, 218] width 498 height 461
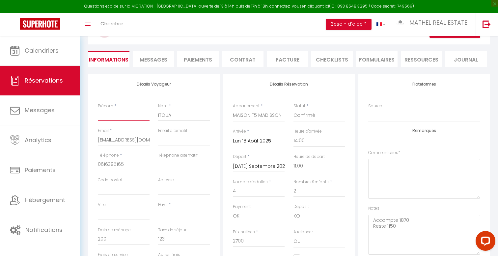
select select
checkbox input "false"
type input "X"
select select
checkbox input "false"
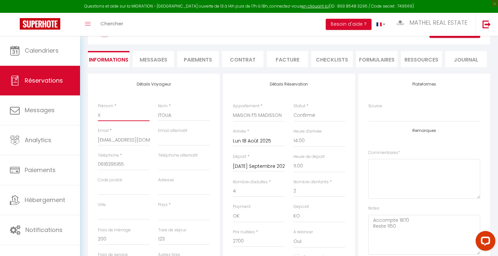
type input "Priva Pathel Roméo"
select select
checkbox input "false"
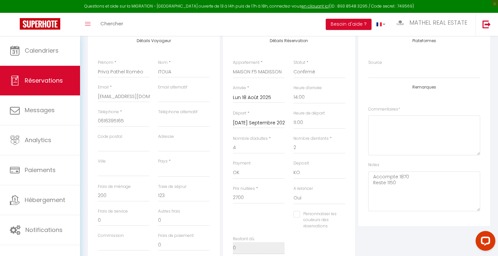
scroll to position [89, 0]
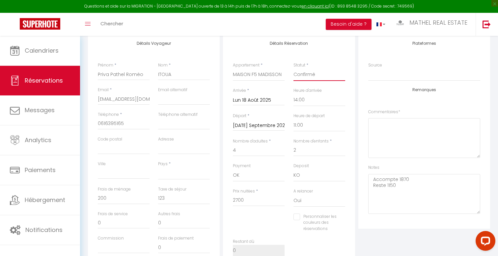
click at [311, 75] on select "Confirmé Non Confirmé [PERSON_NAME] par le voyageur No Show Request" at bounding box center [320, 75] width 52 height 13
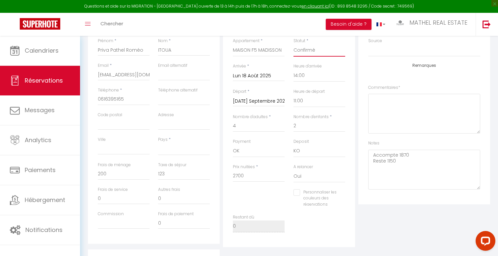
scroll to position [115, 0]
click at [303, 174] on select "Oui Non" at bounding box center [320, 174] width 52 height 13
click at [294, 168] on select "Oui Non" at bounding box center [320, 174] width 52 height 13
click at [247, 233] on div "Restant dû 0" at bounding box center [259, 225] width 60 height 25
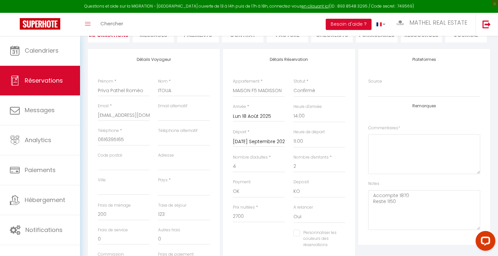
scroll to position [66, 0]
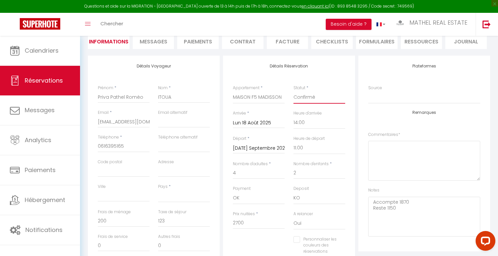
click at [329, 99] on select "Confirmé Non Confirmé [PERSON_NAME] par le voyageur No Show Request" at bounding box center [320, 97] width 52 height 13
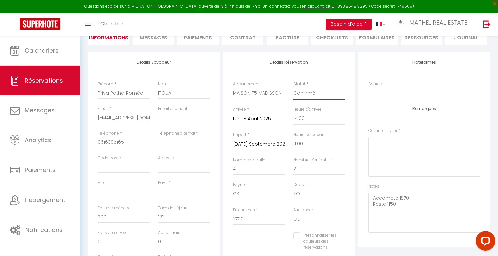
scroll to position [51, 0]
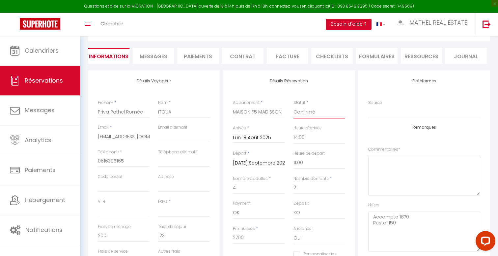
click at [322, 109] on select "Confirmé Non Confirmé [PERSON_NAME] par le voyageur No Show Request" at bounding box center [320, 112] width 52 height 13
select select "4"
click at [294, 106] on select "Confirmé Non Confirmé [PERSON_NAME] par le voyageur No Show Request" at bounding box center [320, 112] width 52 height 13
select select
checkbox input "false"
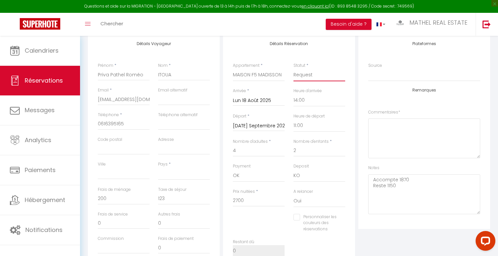
scroll to position [75, 0]
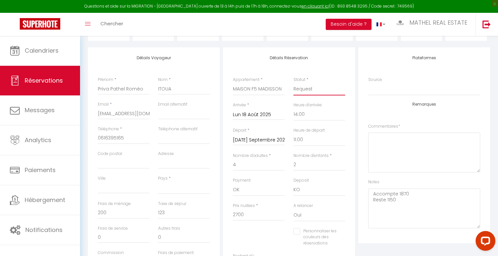
click at [322, 90] on select "Confirmé Non Confirmé [PERSON_NAME] par le voyageur No Show Request" at bounding box center [320, 89] width 52 height 13
select select "1"
click at [294, 83] on select "Confirmé Non Confirmé [PERSON_NAME] par le voyageur No Show Request" at bounding box center [320, 89] width 52 height 13
select select
checkbox input "false"
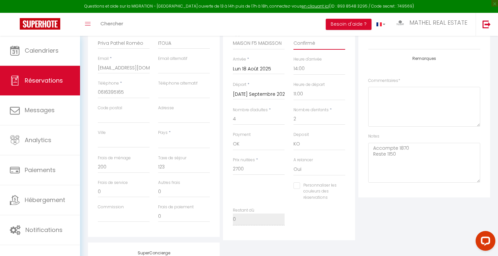
scroll to position [14, 0]
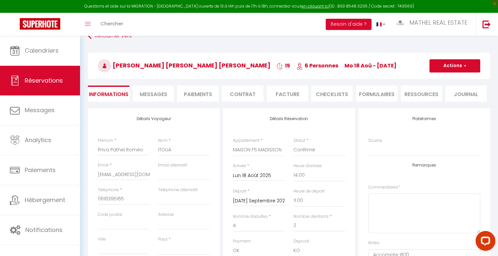
click at [139, 100] on li "Messages" at bounding box center [154, 94] width 42 height 16
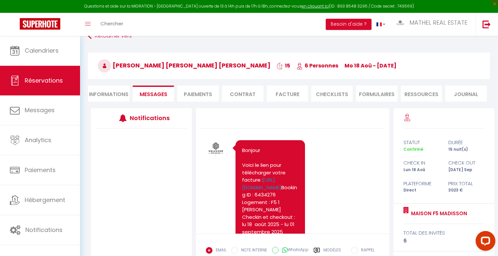
click at [197, 94] on li "Paiements" at bounding box center [198, 94] width 42 height 16
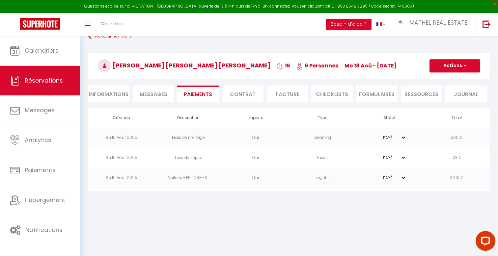
click at [242, 96] on li "Contrat" at bounding box center [243, 94] width 42 height 16
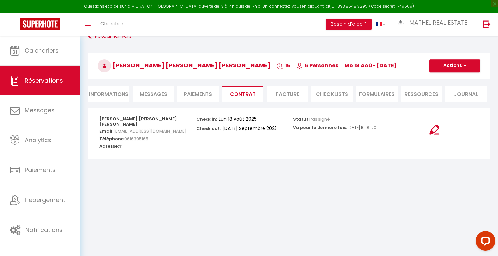
click at [277, 95] on li "Facture" at bounding box center [288, 94] width 42 height 16
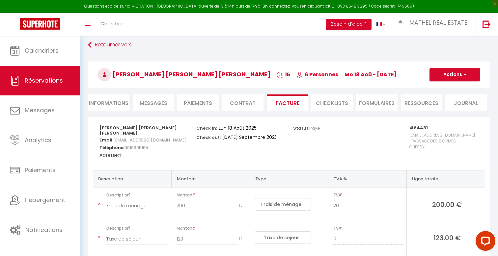
scroll to position [78, 0]
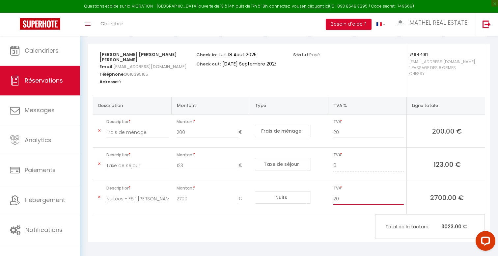
drag, startPoint x: 348, startPoint y: 201, endPoint x: 307, endPoint y: 198, distance: 41.3
click at [307, 198] on tr "Description Nuitées - F5 1 [PERSON_NAME] - [PERSON_NAME] [PERSON_NAME] ITOUA Mo…" at bounding box center [289, 197] width 392 height 33
type input "0"
click at [364, 223] on div "[PERSON_NAME] [PERSON_NAME] [PERSON_NAME] Email: [EMAIL_ADDRESS][DOMAIN_NAME] T…" at bounding box center [289, 143] width 403 height 199
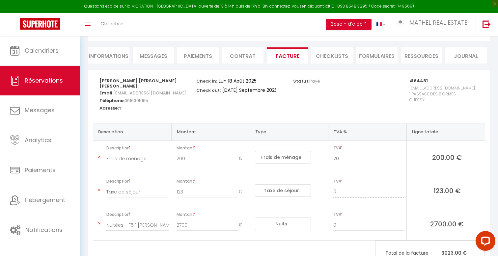
scroll to position [30, 0]
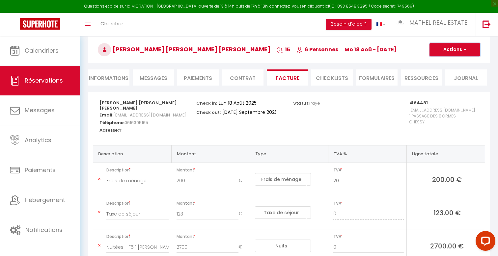
click at [453, 52] on button "Actions" at bounding box center [455, 49] width 51 height 13
click at [442, 64] on link "Enregistrer" at bounding box center [450, 64] width 55 height 9
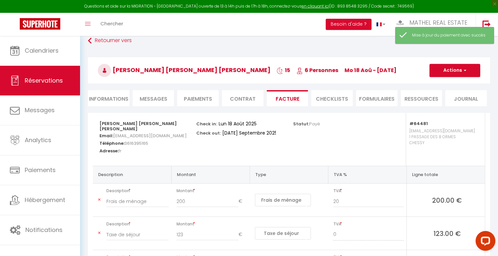
scroll to position [0, 0]
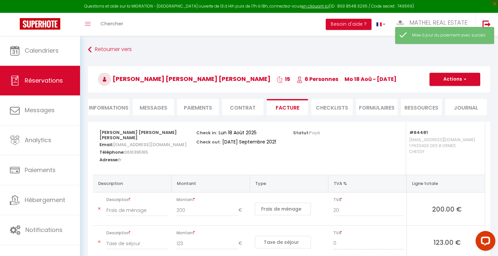
click at [346, 106] on li "CHECKLISTS" at bounding box center [333, 107] width 42 height 16
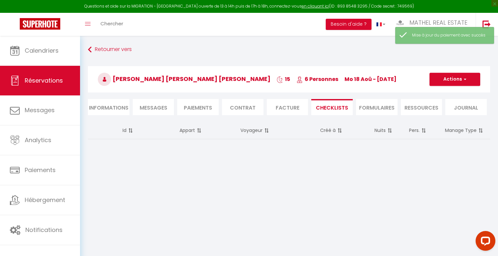
click at [369, 106] on li "FORMULAIRES" at bounding box center [377, 107] width 42 height 16
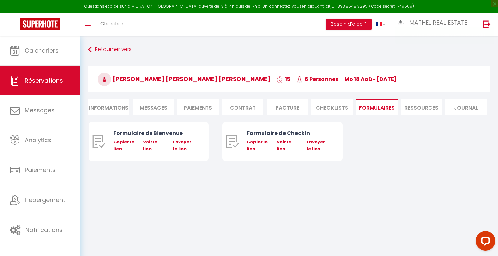
click at [414, 109] on li "Ressources" at bounding box center [422, 107] width 42 height 16
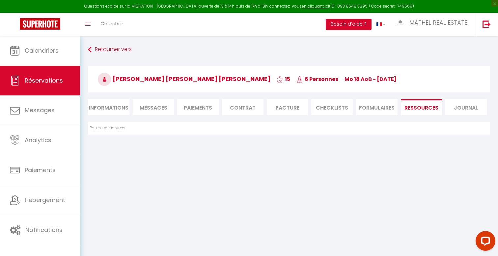
click at [451, 106] on li "Journal" at bounding box center [467, 107] width 42 height 16
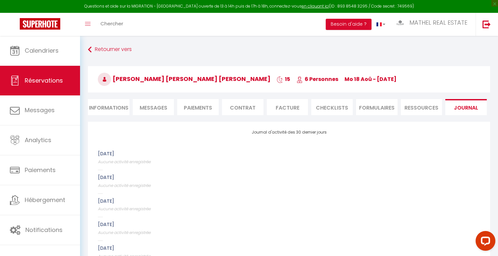
click at [329, 105] on li "CHECKLISTS" at bounding box center [333, 107] width 42 height 16
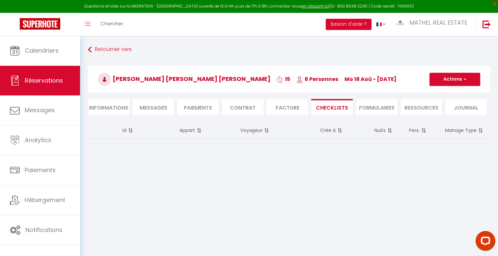
click at [291, 104] on li "Facture" at bounding box center [288, 107] width 42 height 16
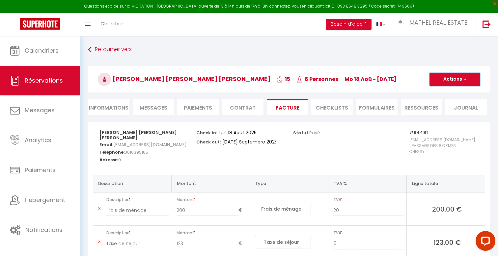
click at [453, 80] on button "Actions" at bounding box center [455, 79] width 51 height 13
click at [447, 101] on link "Aperçu et éditer" at bounding box center [450, 102] width 55 height 9
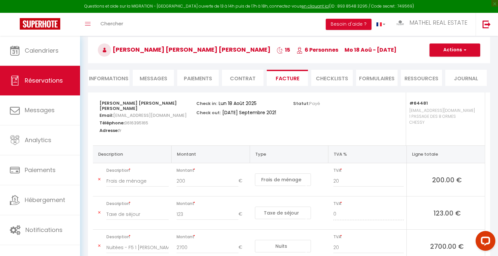
scroll to position [43, 0]
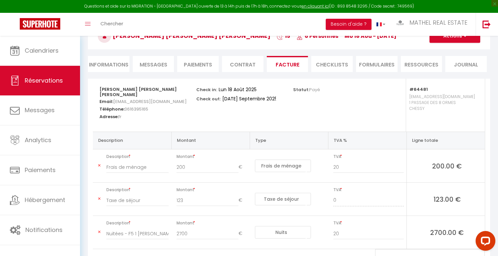
click at [107, 56] on li "Informations" at bounding box center [109, 64] width 42 height 16
select select
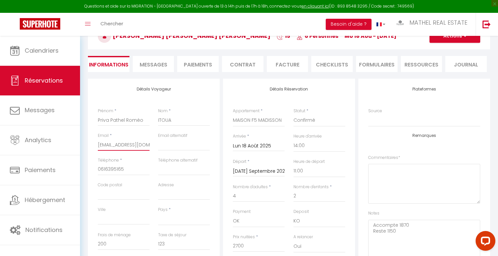
click at [125, 147] on input "[EMAIL_ADDRESS][DOMAIN_NAME]" at bounding box center [124, 145] width 52 height 12
drag, startPoint x: 99, startPoint y: 145, endPoint x: 193, endPoint y: 141, distance: 94.0
click at [185, 141] on div "Email * [EMAIL_ADDRESS][DOMAIN_NAME] Email alternatif" at bounding box center [154, 145] width 121 height 25
click at [124, 116] on input "Priva Pathel Roméo" at bounding box center [124, 120] width 52 height 12
click at [96, 121] on div "Prénom * Priva Pathel Roméo" at bounding box center [124, 120] width 60 height 25
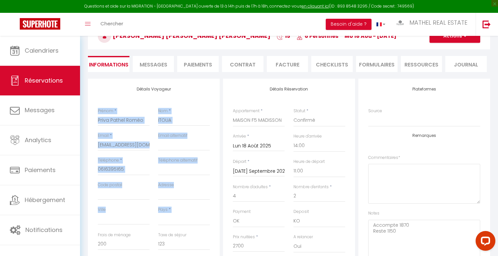
drag, startPoint x: 98, startPoint y: 110, endPoint x: 183, endPoint y: 224, distance: 142.0
click at [183, 224] on div "Détails Voyageur Prénom * [PERSON_NAME] [PERSON_NAME] Nom * ITOUA Email * [EMAI…" at bounding box center [154, 197] width 132 height 236
copy div "Prénom * Nom * Email * Email alternatif Téléphone * Téléphone alternatif Code p…"
click at [155, 141] on div "Email alternatif" at bounding box center [184, 145] width 60 height 25
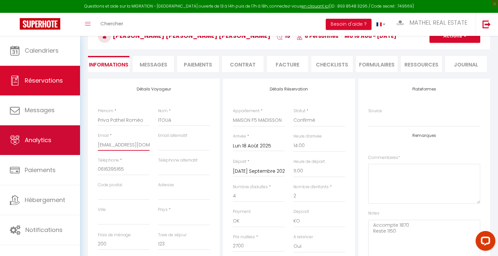
drag, startPoint x: 149, startPoint y: 145, endPoint x: 50, endPoint y: 143, distance: 98.9
click at [53, 144] on div "Questions et aide sur la MIGRATION - [GEOGRAPHIC_DATA] ouverte de 13 à 14h puis…" at bounding box center [249, 223] width 498 height 461
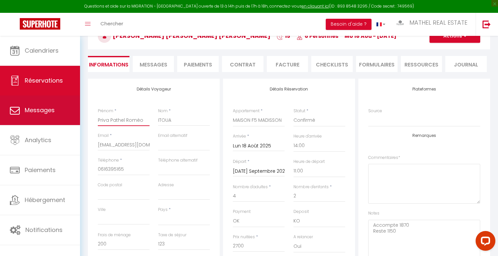
drag, startPoint x: 142, startPoint y: 118, endPoint x: 56, endPoint y: 119, distance: 86.4
click at [57, 119] on div "Questions et aide sur la MIGRATION - [GEOGRAPHIC_DATA] ouverte de 13 à 14h puis…" at bounding box center [249, 223] width 498 height 461
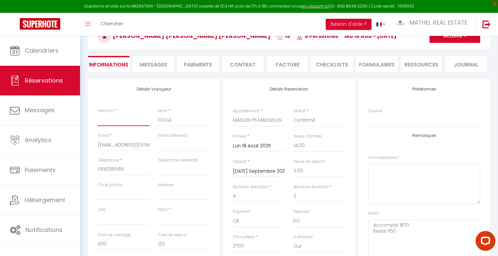
select select
checkbox input "false"
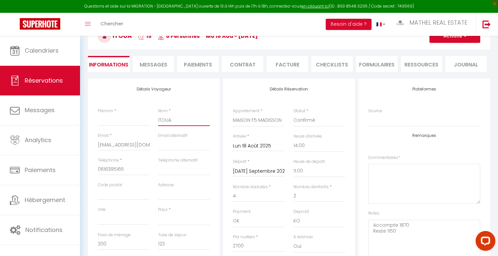
select select
checkbox input "false"
drag, startPoint x: 178, startPoint y: 121, endPoint x: 139, endPoint y: 119, distance: 38.9
click at [139, 119] on div "Prénom * Nom * ITOUA" at bounding box center [154, 120] width 121 height 25
select select
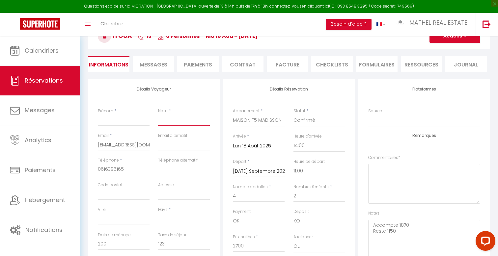
checkbox input "false"
select select
checkbox input "false"
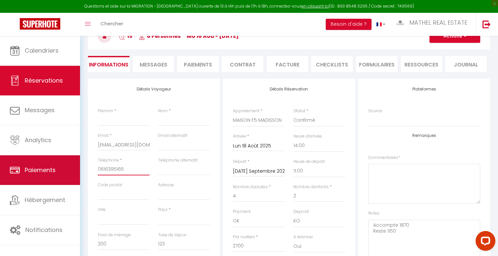
drag, startPoint x: 140, startPoint y: 169, endPoint x: 72, endPoint y: 168, distance: 67.9
click at [72, 168] on div "Questions et aide sur la MIGRATION - [GEOGRAPHIC_DATA] ouverte de 13 à 14h puis…" at bounding box center [249, 223] width 498 height 461
select select
checkbox input "false"
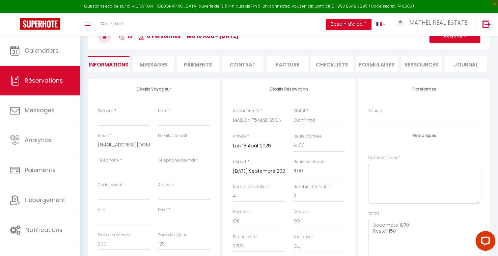
click at [449, 40] on button "Actions" at bounding box center [455, 36] width 51 height 13
click at [445, 68] on link "Supprimer" at bounding box center [449, 68] width 52 height 9
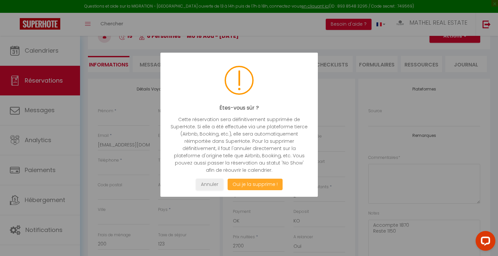
click at [267, 187] on button "Oui je la supprime !" at bounding box center [255, 185] width 55 height 12
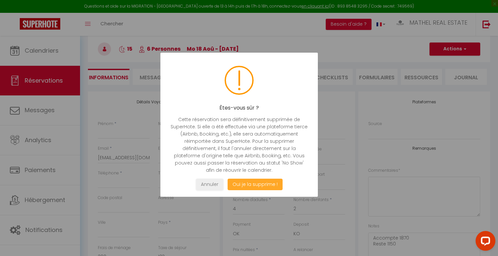
click at [260, 183] on div at bounding box center [249, 128] width 498 height 256
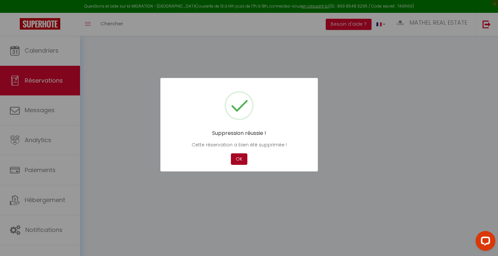
click at [243, 162] on button "OK" at bounding box center [239, 160] width 16 height 12
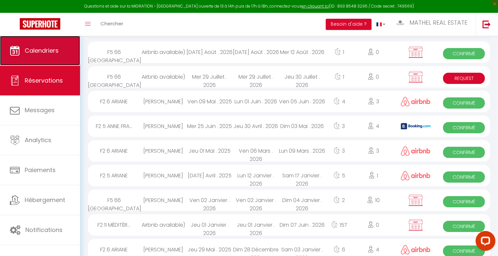
click at [51, 53] on span "Calendriers" at bounding box center [42, 50] width 34 height 8
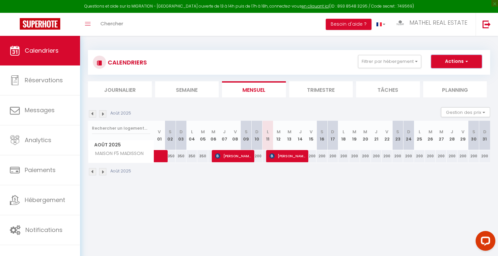
click at [465, 63] on span "button" at bounding box center [466, 61] width 4 height 7
click at [443, 77] on link "Nouvelle réservation" at bounding box center [449, 77] width 57 height 10
select select
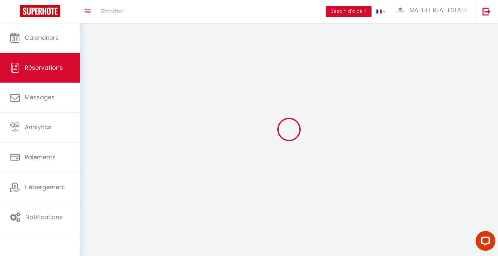
select select
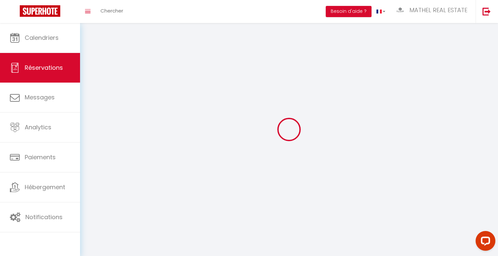
select select
checkbox input "false"
select select
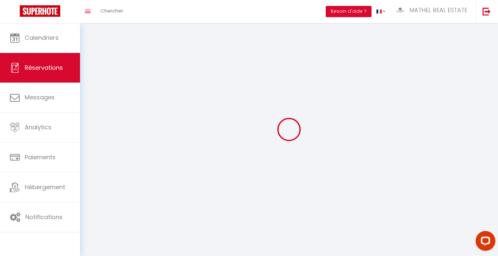
select select
checkbox input "false"
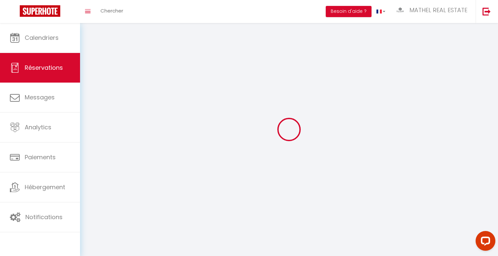
select select
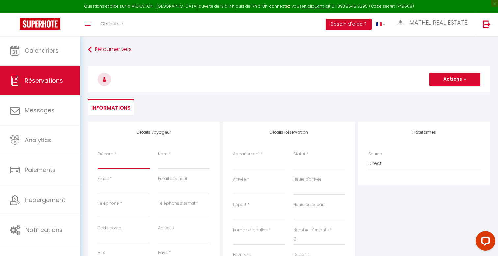
click at [116, 168] on input "Prénom" at bounding box center [124, 164] width 52 height 12
paste input "Priva Pathel Roméo"
click at [184, 165] on input "Nom" at bounding box center [184, 164] width 52 height 12
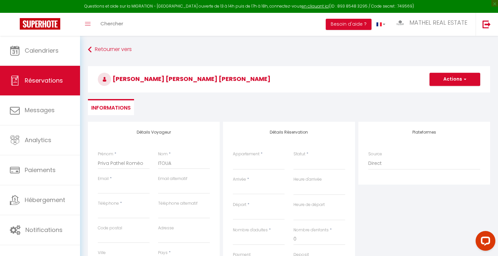
click at [118, 195] on div "Email *" at bounding box center [124, 188] width 60 height 25
click at [107, 191] on input "Email client" at bounding box center [124, 188] width 52 height 12
paste input "[EMAIL_ADDRESS][DOMAIN_NAME]"
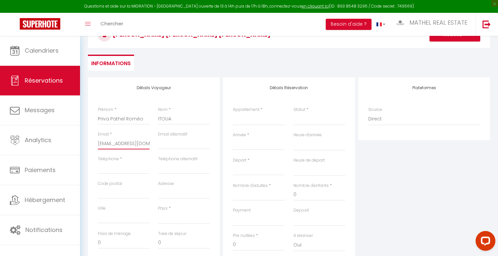
scroll to position [52, 0]
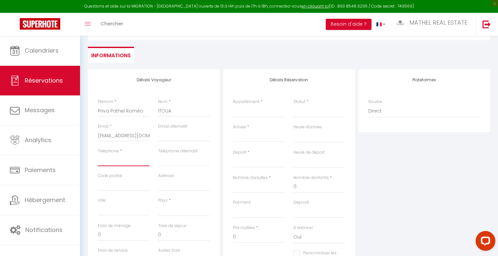
click at [125, 161] on input "Téléphone" at bounding box center [124, 161] width 52 height 12
paste input "0616395165"
click at [165, 210] on select "[GEOGRAPHIC_DATA] [GEOGRAPHIC_DATA] [GEOGRAPHIC_DATA] [GEOGRAPHIC_DATA] [GEOGRA…" at bounding box center [184, 210] width 52 height 13
click at [158, 204] on select "[GEOGRAPHIC_DATA] [GEOGRAPHIC_DATA] [GEOGRAPHIC_DATA] [GEOGRAPHIC_DATA] [GEOGRA…" at bounding box center [184, 210] width 52 height 13
click at [168, 209] on select "[GEOGRAPHIC_DATA] [GEOGRAPHIC_DATA] [GEOGRAPHIC_DATA] [GEOGRAPHIC_DATA] [GEOGRA…" at bounding box center [184, 210] width 52 height 13
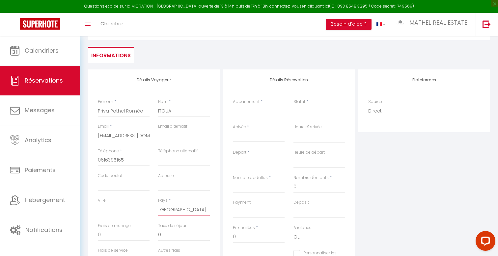
click at [158, 204] on select "[GEOGRAPHIC_DATA] [GEOGRAPHIC_DATA] [GEOGRAPHIC_DATA] [GEOGRAPHIC_DATA] [GEOGRA…" at bounding box center [184, 210] width 52 height 13
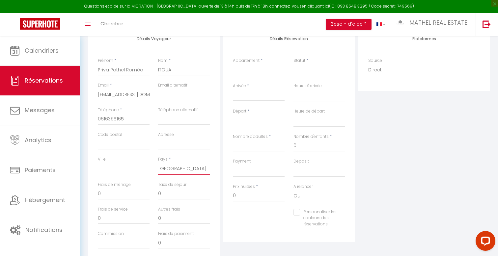
scroll to position [0, 0]
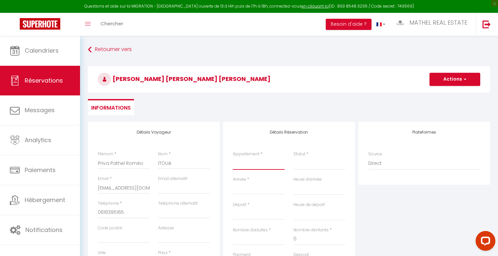
click at [252, 165] on select "F2 2 LAMÉ F3 25 SCANDINAVES F2 6 [PERSON_NAME] F5 66 PRAGUE F2 [PERSON_NAME] F1…" at bounding box center [259, 164] width 52 height 13
click at [233, 158] on select "F2 2 LAMÉ F3 25 SCANDINAVES F2 6 [PERSON_NAME] F5 66 PRAGUE F2 [PERSON_NAME] F1…" at bounding box center [259, 164] width 52 height 13
click at [302, 129] on div "Détails Réservation Appartement * F2 2 LAMÉ F3 25 SCANDINAVES F2 6 ARIANE BERGE…" at bounding box center [289, 229] width 132 height 214
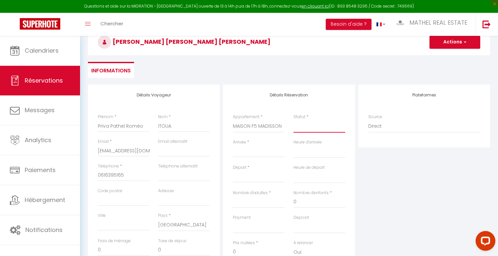
click at [306, 126] on select "Confirmé Non Confirmé [PERSON_NAME] par le voyageur No Show Request" at bounding box center [320, 126] width 52 height 13
click at [294, 120] on select "Confirmé Non Confirmé [PERSON_NAME] par le voyageur No Show Request" at bounding box center [320, 126] width 52 height 13
click at [260, 152] on input "Arrivée" at bounding box center [259, 152] width 52 height 9
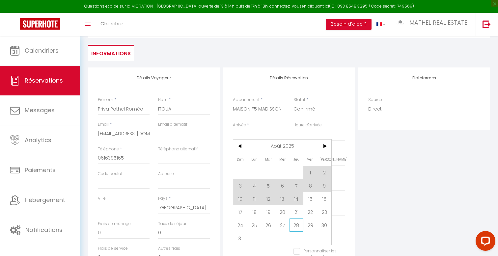
scroll to position [55, 0]
click at [255, 209] on span "18" at bounding box center [255, 211] width 14 height 13
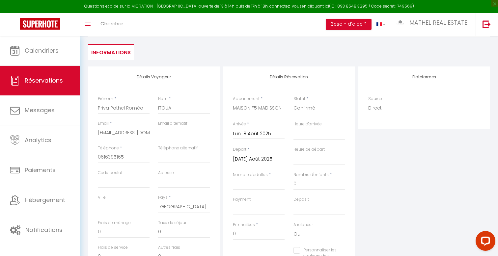
click at [271, 159] on input "[DATE] Août 2025" at bounding box center [259, 159] width 52 height 9
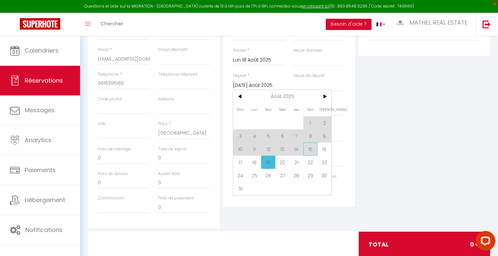
scroll to position [131, 0]
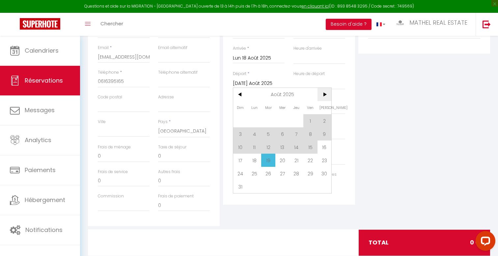
click at [325, 96] on span ">" at bounding box center [325, 94] width 14 height 13
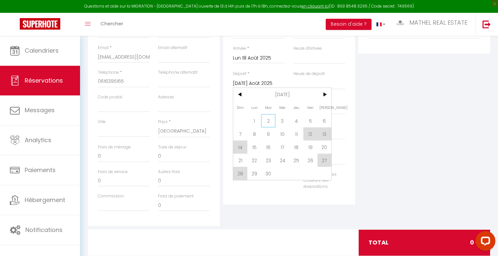
click at [273, 118] on span "2" at bounding box center [268, 120] width 14 height 13
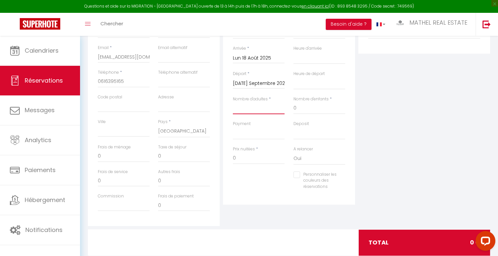
click at [254, 107] on input "Nombre d'adultes" at bounding box center [259, 109] width 52 height 12
drag, startPoint x: 302, startPoint y: 108, endPoint x: 285, endPoint y: 108, distance: 16.8
click at [285, 108] on div "Nombre d'adultes * 5 Nombre d'enfants * 0" at bounding box center [289, 108] width 121 height 25
click at [247, 135] on select "OK KO" at bounding box center [259, 133] width 52 height 13
click at [233, 127] on select "OK KO" at bounding box center [259, 133] width 52 height 13
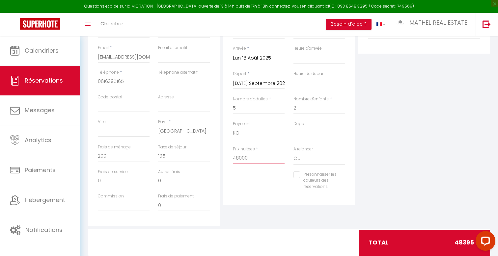
drag, startPoint x: 253, startPoint y: 160, endPoint x: 222, endPoint y: 158, distance: 31.7
click at [224, 158] on div "Détails Réservation Appartement * F2 2 LAMÉ F3 25 SCANDINAVES F2 6 ARIANE BERGE…" at bounding box center [289, 98] width 132 height 214
click at [267, 205] on div "Détails Réservation Appartement * F2 2 LAMÉ F3 25 SCANDINAVES F2 6 ARIANE BERGE…" at bounding box center [289, 98] width 132 height 214
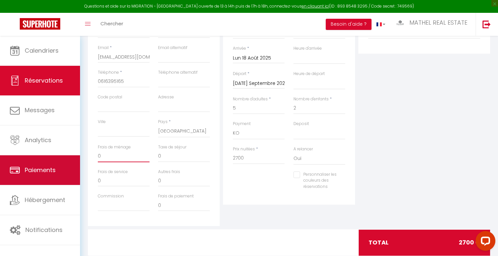
drag, startPoint x: 128, startPoint y: 158, endPoint x: 76, endPoint y: 156, distance: 51.8
click at [78, 158] on div "Questions et aide sur la MIGRATION - [GEOGRAPHIC_DATA] ouverte de 13 à 14h puis…" at bounding box center [249, 89] width 498 height 368
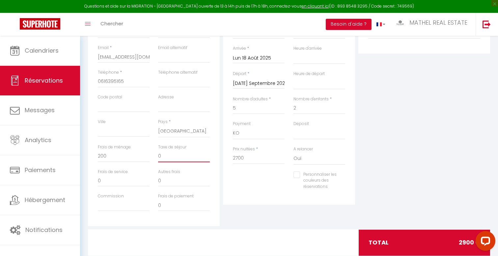
drag, startPoint x: 165, startPoint y: 158, endPoint x: 128, endPoint y: 154, distance: 37.9
click at [131, 155] on div "Frais de ménage 200 Taxe de séjour 0" at bounding box center [154, 156] width 121 height 25
click at [237, 203] on div "Détails Réservation Appartement * F2 2 LAMÉ F3 25 SCANDINAVES F2 6 ARIANE BERGE…" at bounding box center [289, 98] width 132 height 214
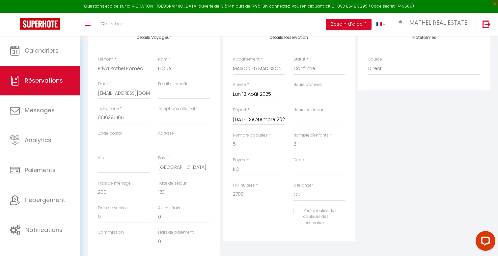
scroll to position [87, 0]
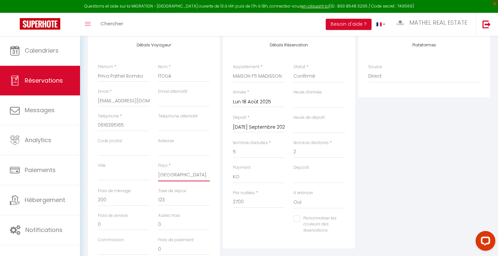
click at [174, 177] on select "[GEOGRAPHIC_DATA] [GEOGRAPHIC_DATA] [GEOGRAPHIC_DATA] [GEOGRAPHIC_DATA] [GEOGRA…" at bounding box center [184, 175] width 52 height 13
click at [158, 169] on select "[GEOGRAPHIC_DATA] [GEOGRAPHIC_DATA] [GEOGRAPHIC_DATA] [GEOGRAPHIC_DATA] [GEOGRA…" at bounding box center [184, 175] width 52 height 13
click at [200, 237] on div "Autres frais 0" at bounding box center [184, 225] width 60 height 25
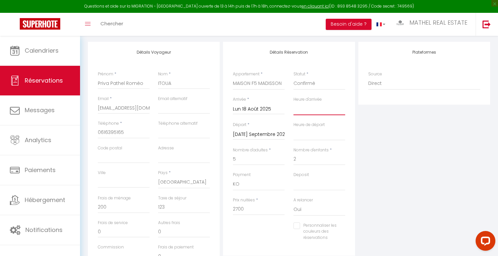
click at [325, 107] on select "00:00 00:30 01:00 01:30 02:00 02:30 03:00 03:30 04:00 04:30 05:00 05:30 06:00 0…" at bounding box center [320, 109] width 52 height 13
click at [294, 103] on select "00:00 00:30 01:00 01:30 02:00 02:30 03:00 03:30 04:00 04:30 05:00 05:30 06:00 0…" at bounding box center [320, 109] width 52 height 13
click at [310, 129] on select "00:00 00:30 01:00 01:30 02:00 02:30 03:00 03:30 04:00 04:30 05:00 05:30 06:00 0…" at bounding box center [320, 134] width 52 height 13
click at [294, 128] on select "00:00 00:30 01:00 01:30 02:00 02:30 03:00 03:30 04:00 04:30 05:00 05:30 06:00 0…" at bounding box center [320, 134] width 52 height 13
click at [386, 185] on div "Plateformes Source Direct [DOMAIN_NAME] [DOMAIN_NAME] Chalet montagne Expedia G…" at bounding box center [424, 160] width 135 height 236
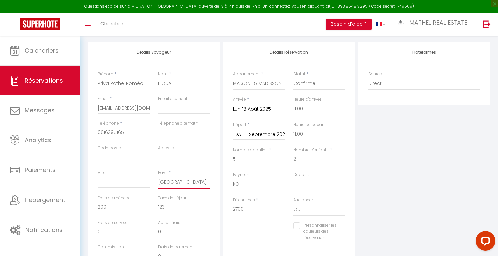
click at [187, 185] on select "[GEOGRAPHIC_DATA] [GEOGRAPHIC_DATA] [GEOGRAPHIC_DATA] [GEOGRAPHIC_DATA] [GEOGRA…" at bounding box center [184, 182] width 52 height 13
click at [158, 176] on select "[GEOGRAPHIC_DATA] [GEOGRAPHIC_DATA] [GEOGRAPHIC_DATA] [GEOGRAPHIC_DATA] [GEOGRA…" at bounding box center [184, 182] width 52 height 13
click at [366, 182] on div "Plateformes Source Direct [DOMAIN_NAME] [DOMAIN_NAME] Chalet montagne Expedia G…" at bounding box center [424, 160] width 135 height 236
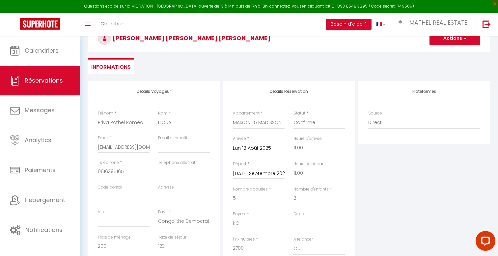
scroll to position [39, 0]
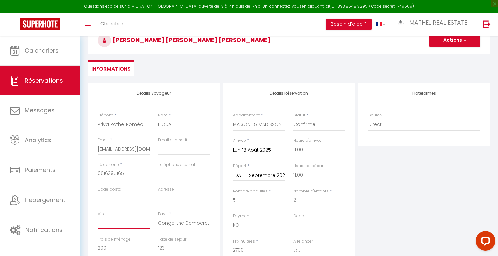
click at [128, 227] on input "Ville" at bounding box center [124, 224] width 52 height 12
click at [385, 198] on div "Plateformes Source Direct [DOMAIN_NAME] [DOMAIN_NAME] Chalet montagne Expedia G…" at bounding box center [424, 201] width 135 height 236
click at [439, 41] on button "Actions" at bounding box center [455, 40] width 51 height 13
click at [447, 55] on link "Enregistrer" at bounding box center [449, 55] width 52 height 9
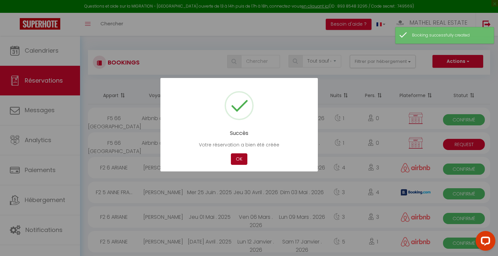
click at [241, 161] on button "OK" at bounding box center [239, 160] width 16 height 12
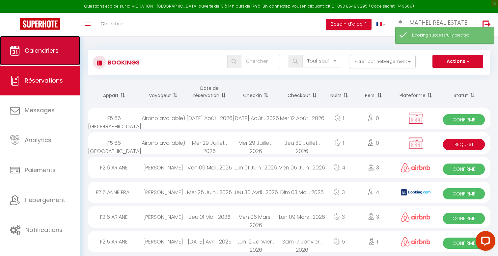
click at [47, 48] on span "Calendriers" at bounding box center [42, 50] width 34 height 8
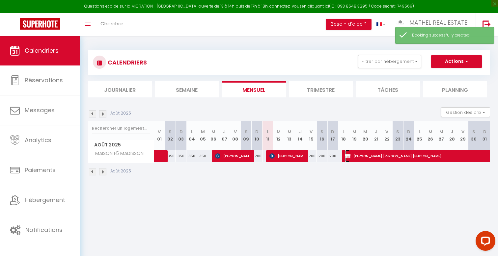
click at [358, 155] on span "[PERSON_NAME] [PERSON_NAME] [PERSON_NAME]" at bounding box center [458, 156] width 227 height 13
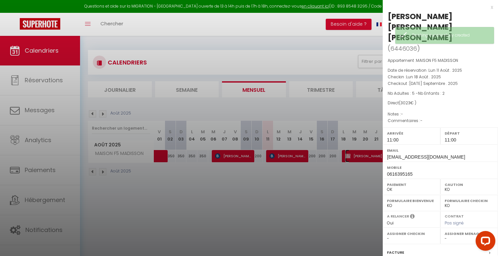
scroll to position [61, 0]
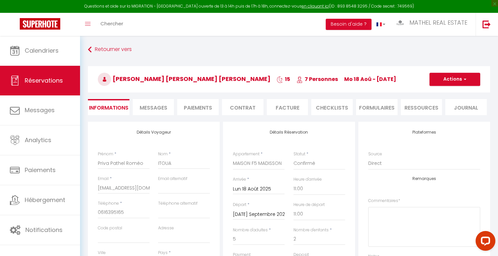
click at [293, 107] on li "Facture" at bounding box center [288, 107] width 42 height 16
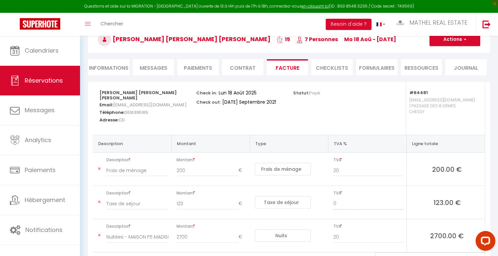
scroll to position [81, 0]
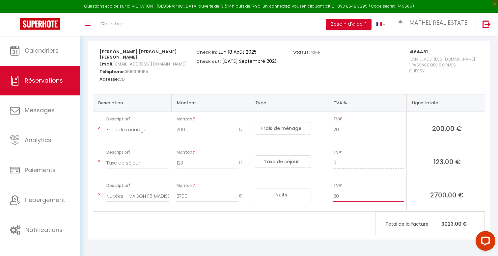
drag, startPoint x: 356, startPoint y: 194, endPoint x: 313, endPoint y: 193, distance: 43.2
click at [315, 193] on tr "Description Nuitées - MAISON F5 MADISSON - [PERSON_NAME] [PERSON_NAME] [PERSON_…" at bounding box center [289, 195] width 392 height 33
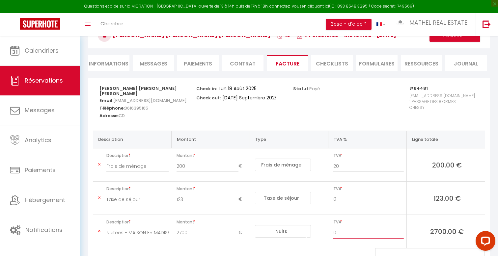
scroll to position [43, 0]
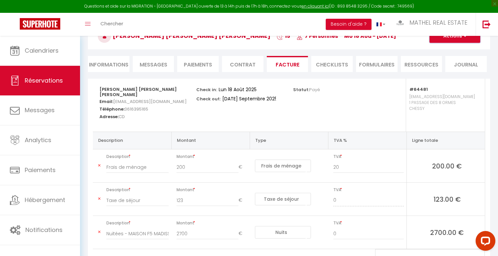
click at [440, 42] on button "Actions" at bounding box center [455, 36] width 51 height 13
click at [440, 53] on link "Enregistrer" at bounding box center [450, 50] width 55 height 9
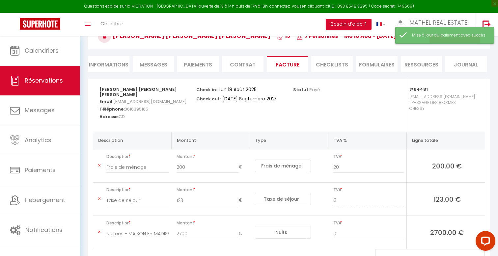
click at [446, 40] on div "Mise à jour du paiement avec succès" at bounding box center [445, 35] width 99 height 17
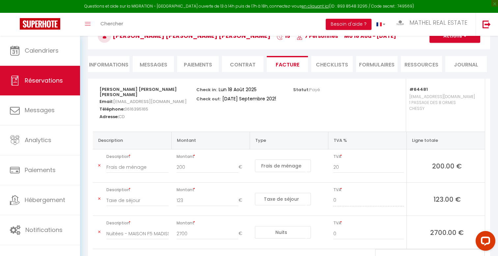
click at [447, 48] on h3 "[PERSON_NAME] [PERSON_NAME] [PERSON_NAME] 15 7 Personnes Mo 18 Aoû - [DATE]" at bounding box center [289, 36] width 403 height 26
click at [448, 41] on button "Actions" at bounding box center [455, 36] width 51 height 13
click at [448, 59] on link "Aperçu et éditer" at bounding box center [450, 59] width 55 height 9
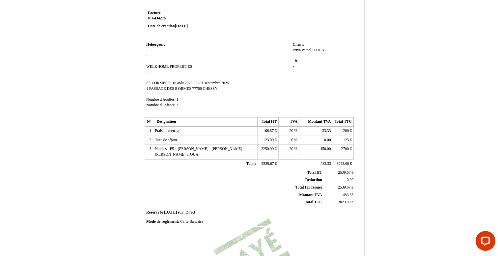
scroll to position [20, 0]
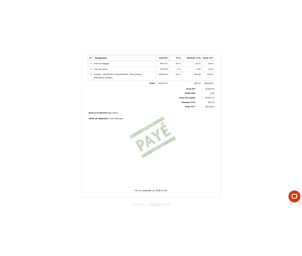
scroll to position [141, 0]
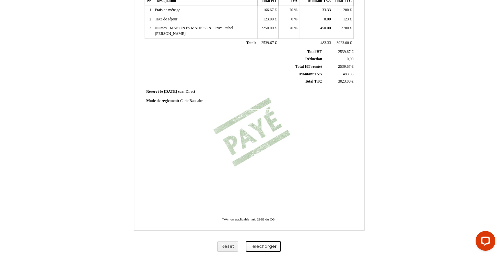
click at [259, 244] on button "Télécharger" at bounding box center [263, 247] width 35 height 11
